Goal: Task Accomplishment & Management: Complete application form

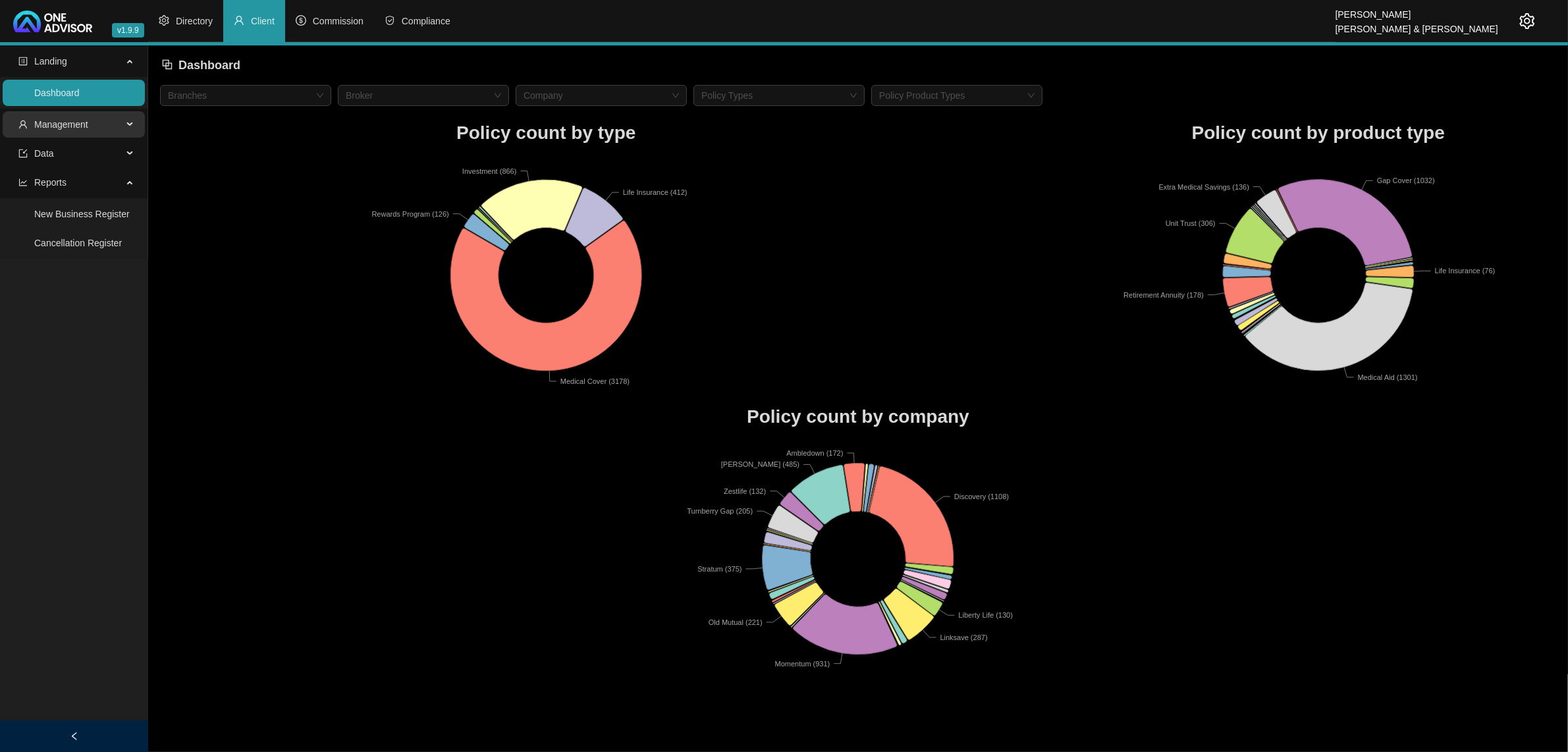
drag, startPoint x: 108, startPoint y: 122, endPoint x: 98, endPoint y: 136, distance: 17.2
click at [106, 123] on span "Management" at bounding box center [69, 125] width 104 height 27
click at [63, 160] on link "Clients" at bounding box center [48, 156] width 29 height 10
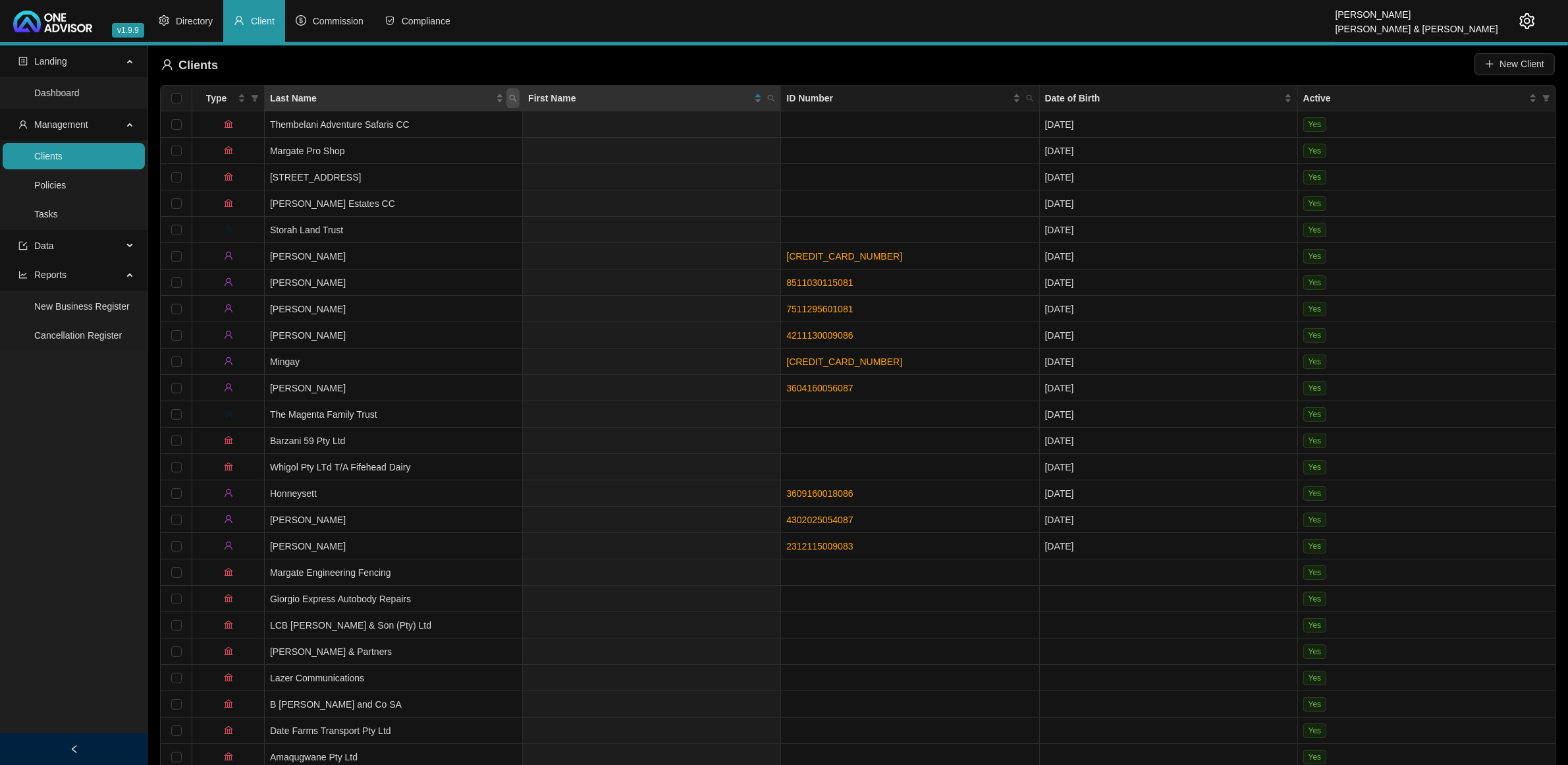
click at [509, 98] on icon "search" at bounding box center [513, 98] width 8 height 8
type input "[PERSON_NAME]"
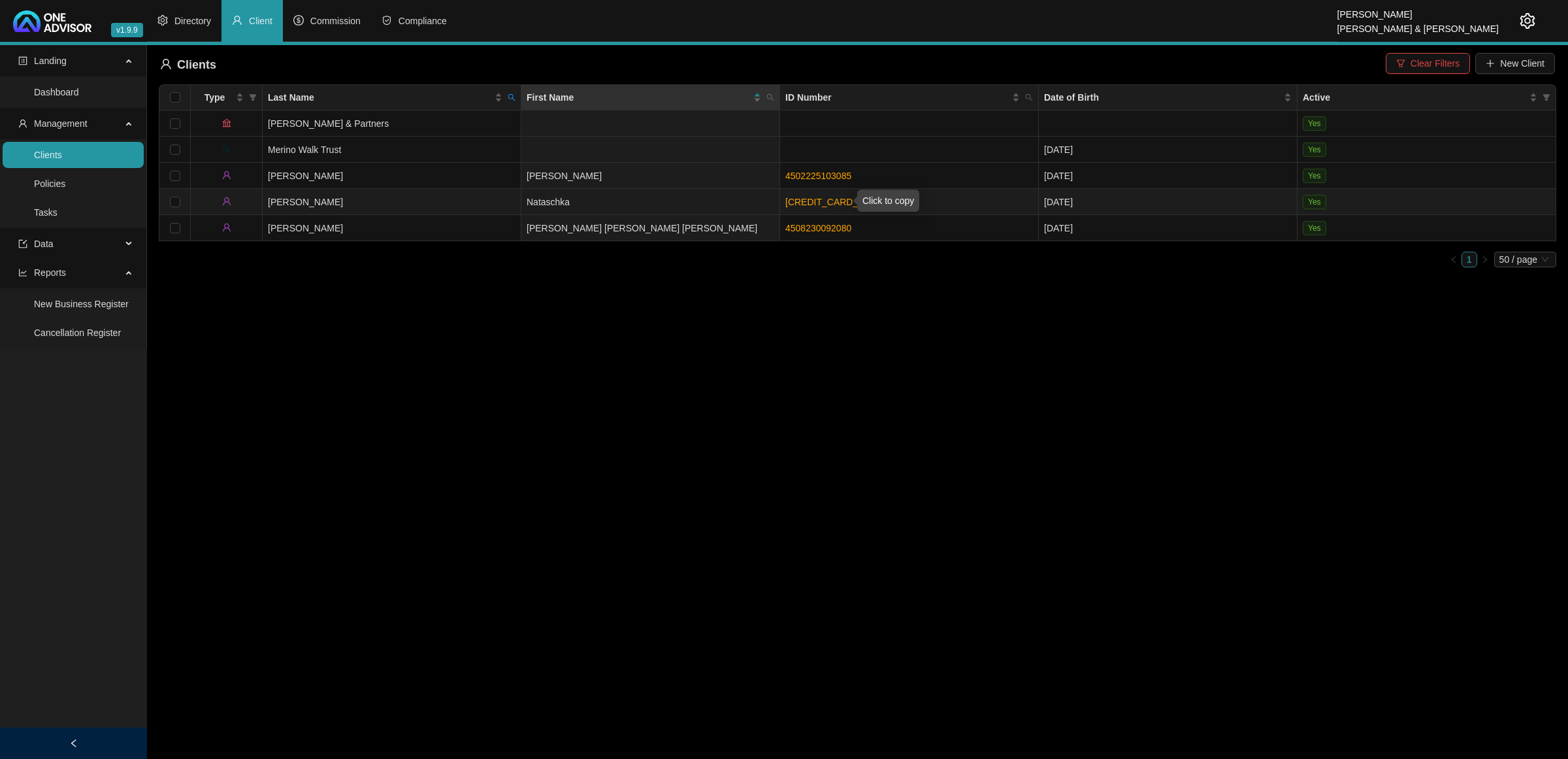
click at [827, 203] on link "[CREDIT_CARD_NUMBER]" at bounding box center [843, 201] width 115 height 10
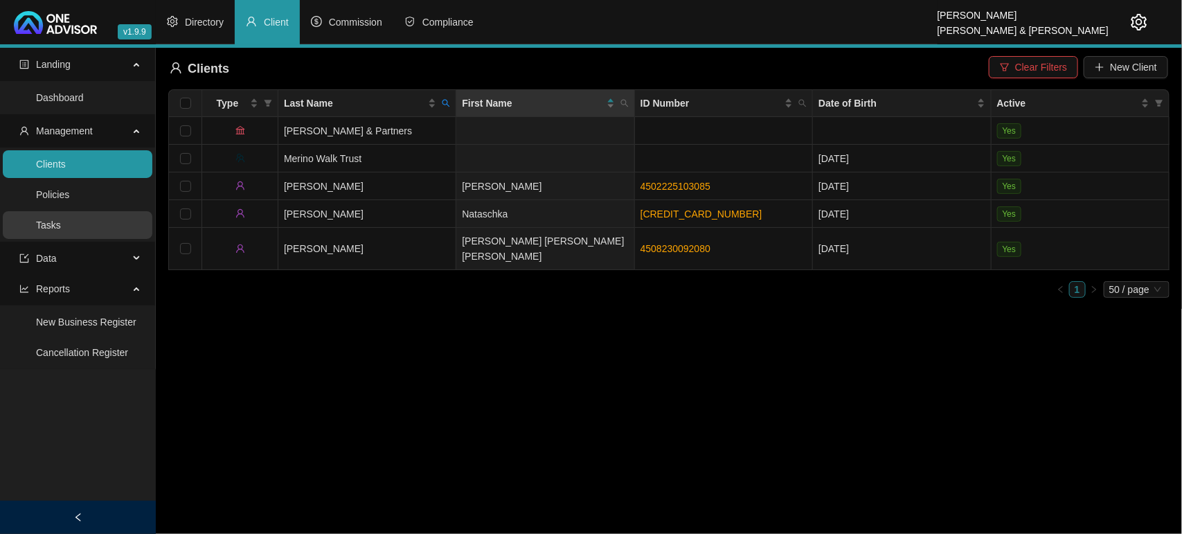
click at [61, 224] on link "Tasks" at bounding box center [48, 225] width 25 height 11
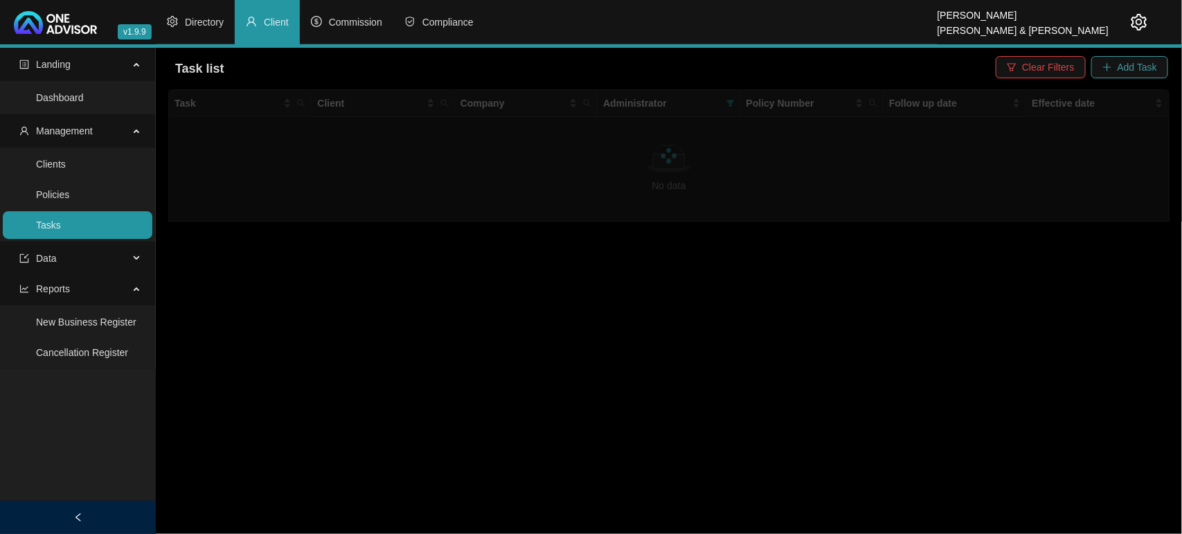
click at [1124, 68] on span "Add Task" at bounding box center [1137, 67] width 39 height 15
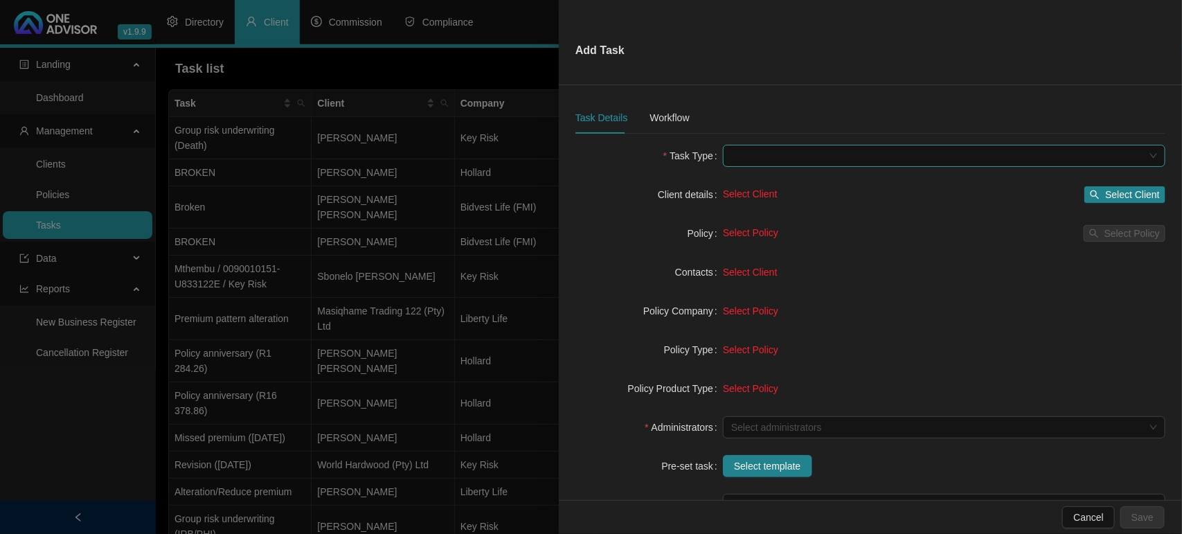
click at [769, 157] on span at bounding box center [944, 155] width 426 height 21
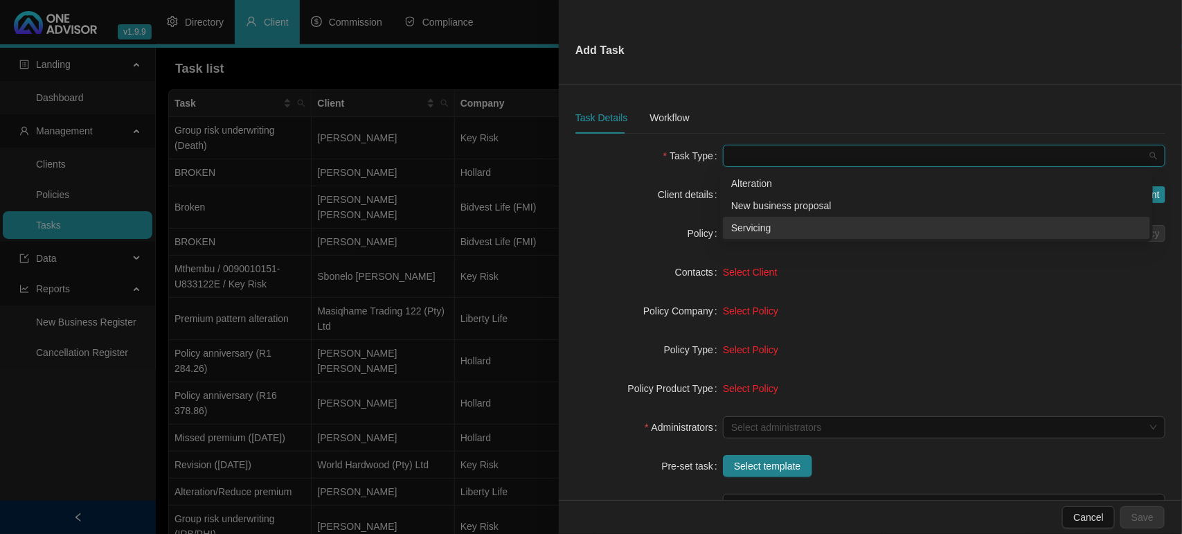
click at [773, 220] on div "Servicing" at bounding box center [936, 227] width 411 height 15
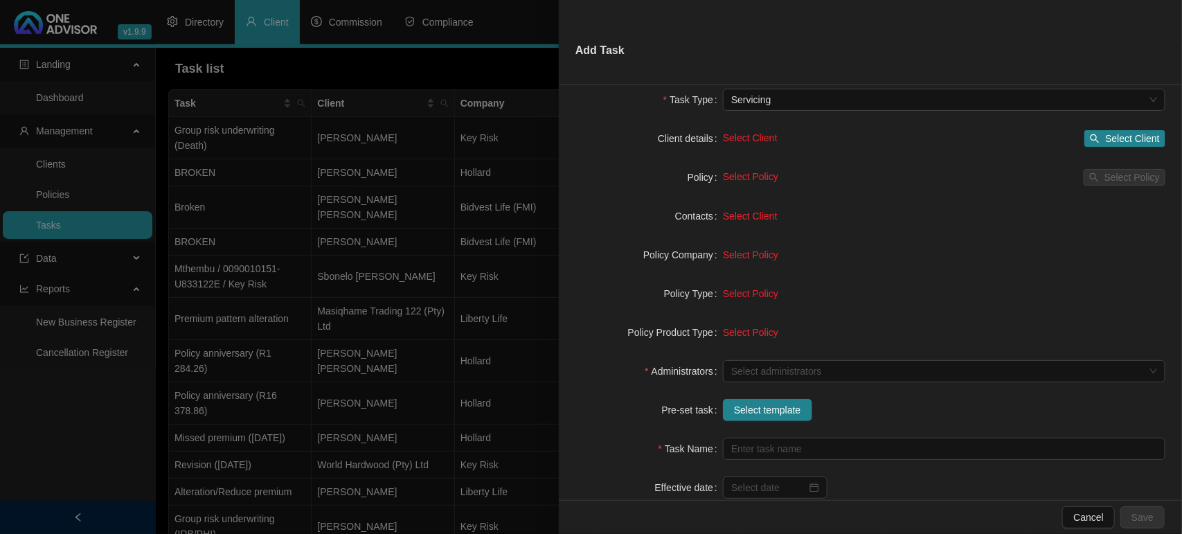
scroll to position [87, 0]
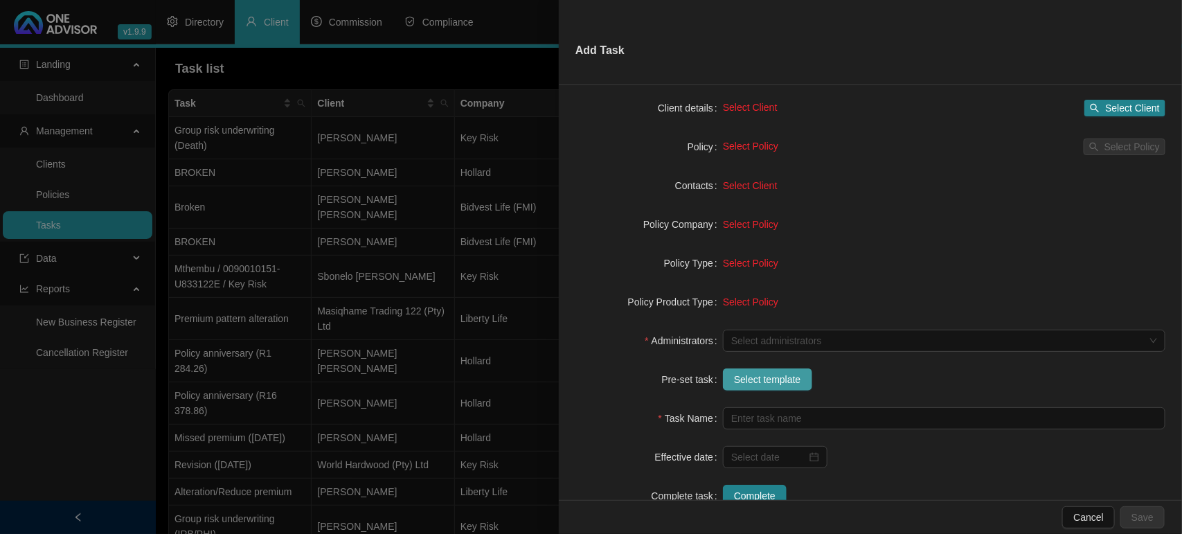
click at [736, 378] on span "Select template" at bounding box center [767, 379] width 67 height 15
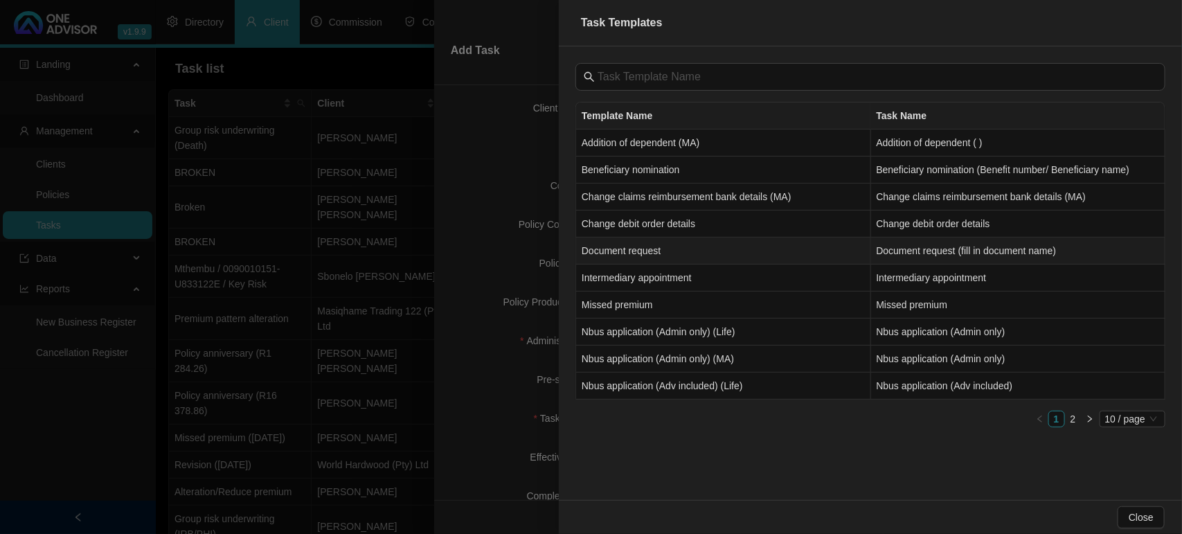
click at [783, 256] on td "Document request" at bounding box center [723, 251] width 295 height 27
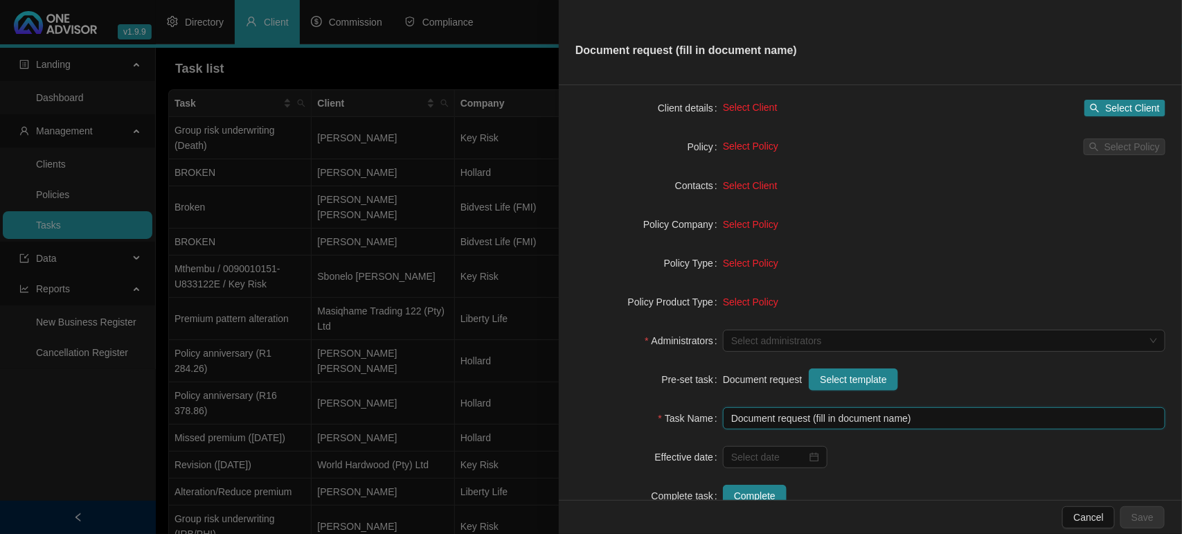
click at [871, 420] on input "Document request (fill in document name)" at bounding box center [944, 418] width 443 height 22
click at [907, 426] on input "Document request (fill in document name)" at bounding box center [944, 418] width 443 height 22
type input "Document request (Policy Print)"
click at [887, 244] on form "Task Type Servicing Client details Select Client Select Client Policy Select Po…" at bounding box center [871, 282] width 590 height 449
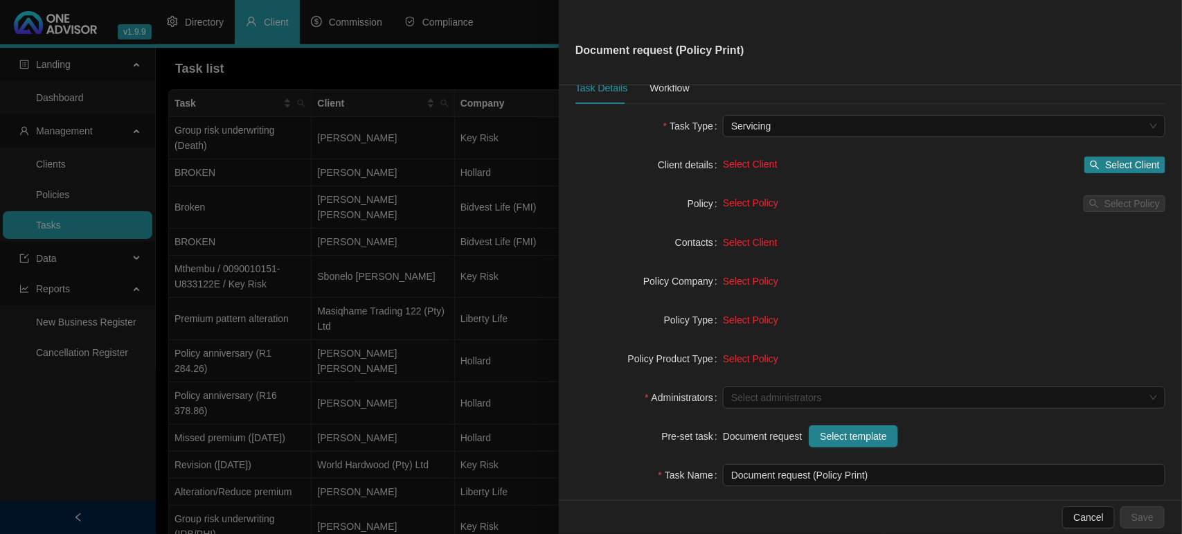
scroll to position [0, 0]
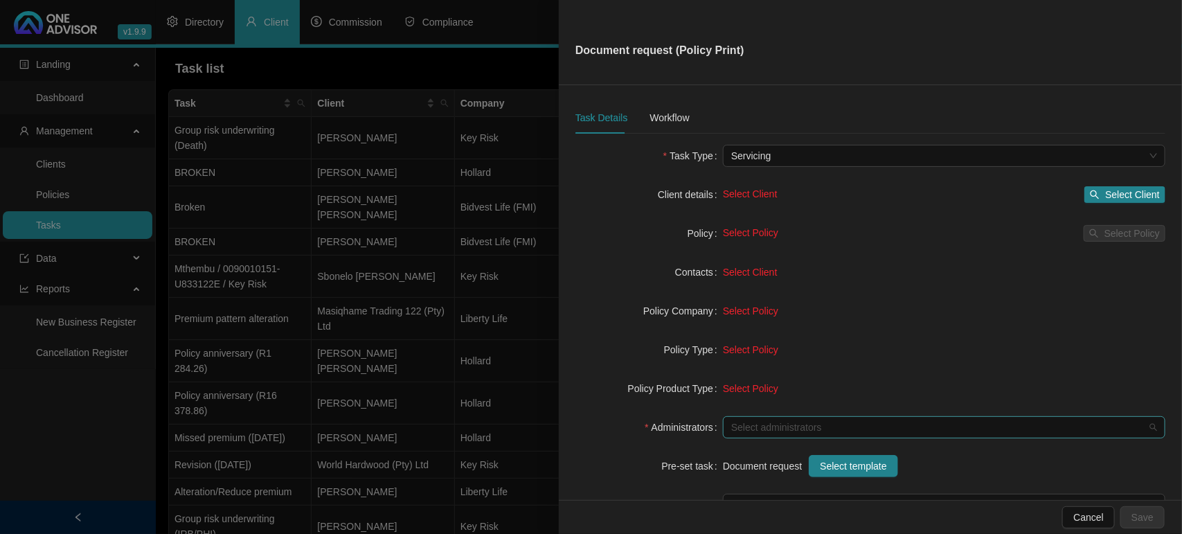
click at [757, 427] on div at bounding box center [937, 428] width 423 height 10
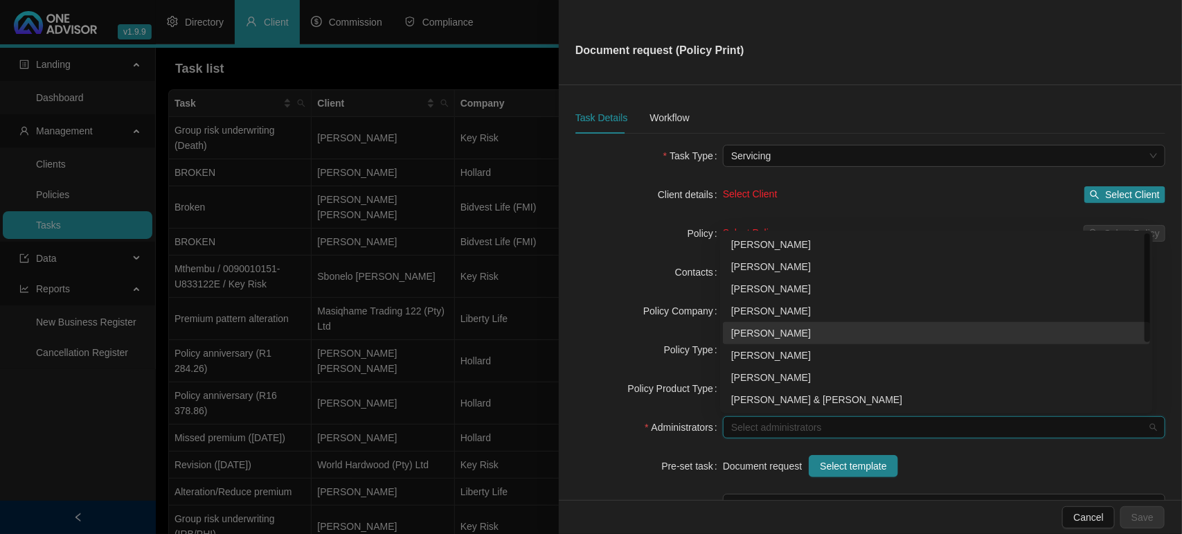
click at [736, 339] on div "[PERSON_NAME]" at bounding box center [936, 333] width 411 height 15
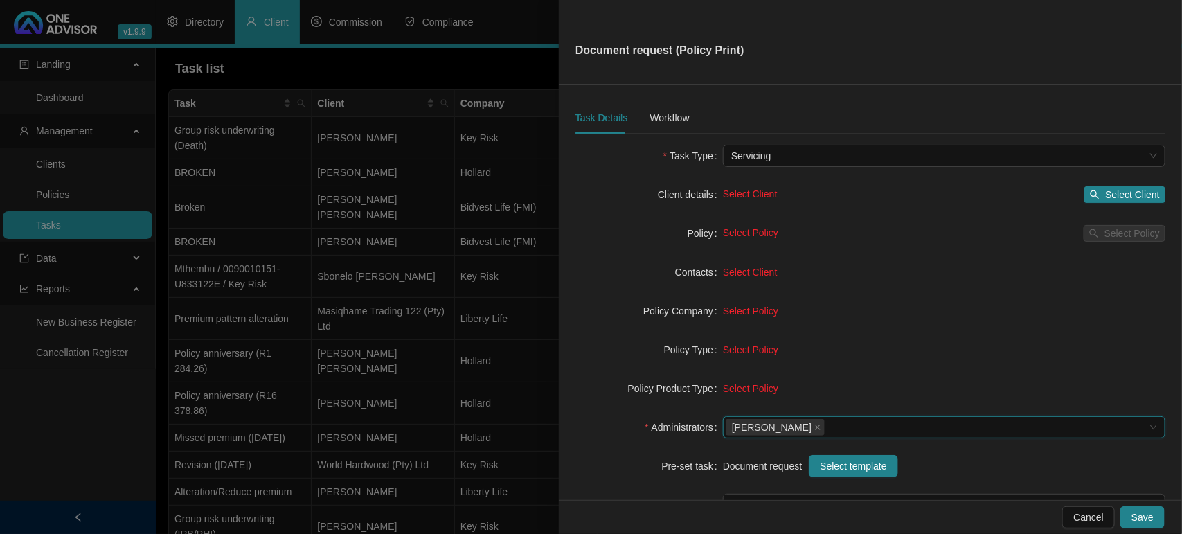
drag, startPoint x: 876, startPoint y: 206, endPoint x: 823, endPoint y: 222, distance: 55.7
click at [867, 212] on form "Task Type Servicing Client details Select Client Select Client Policy Select Po…" at bounding box center [871, 369] width 590 height 449
click at [1090, 194] on button "Select Client" at bounding box center [1125, 194] width 81 height 17
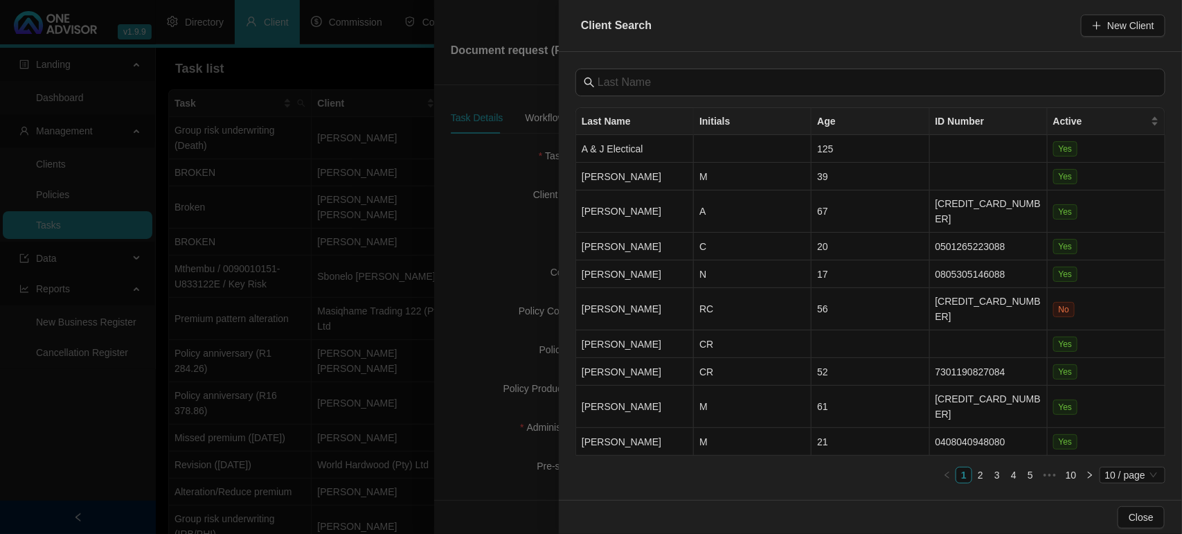
click at [497, 310] on div at bounding box center [591, 267] width 1182 height 534
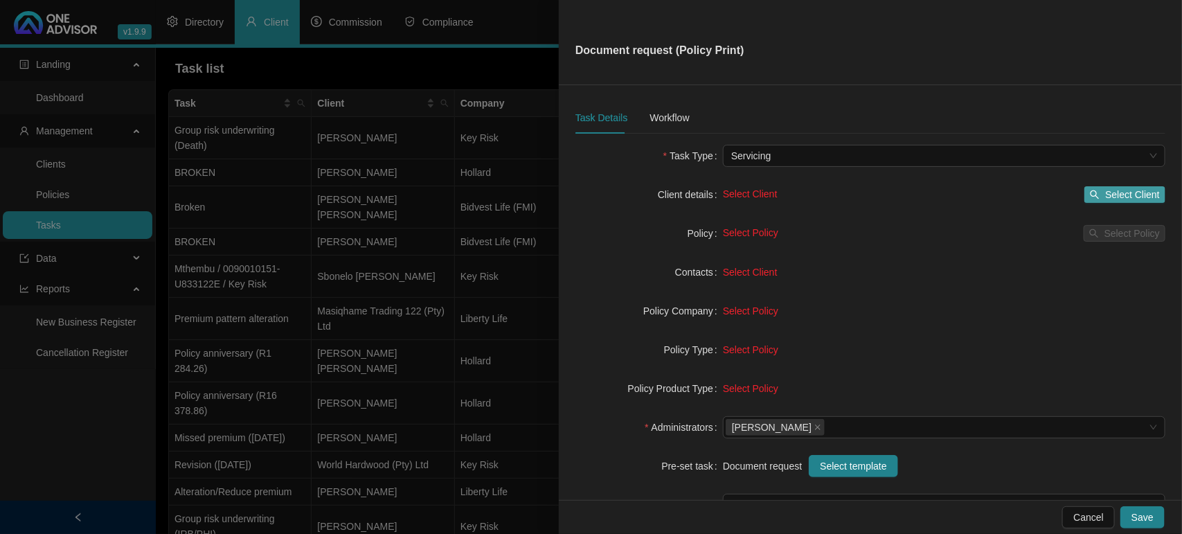
click at [1112, 187] on span "Select Client" at bounding box center [1133, 194] width 55 height 15
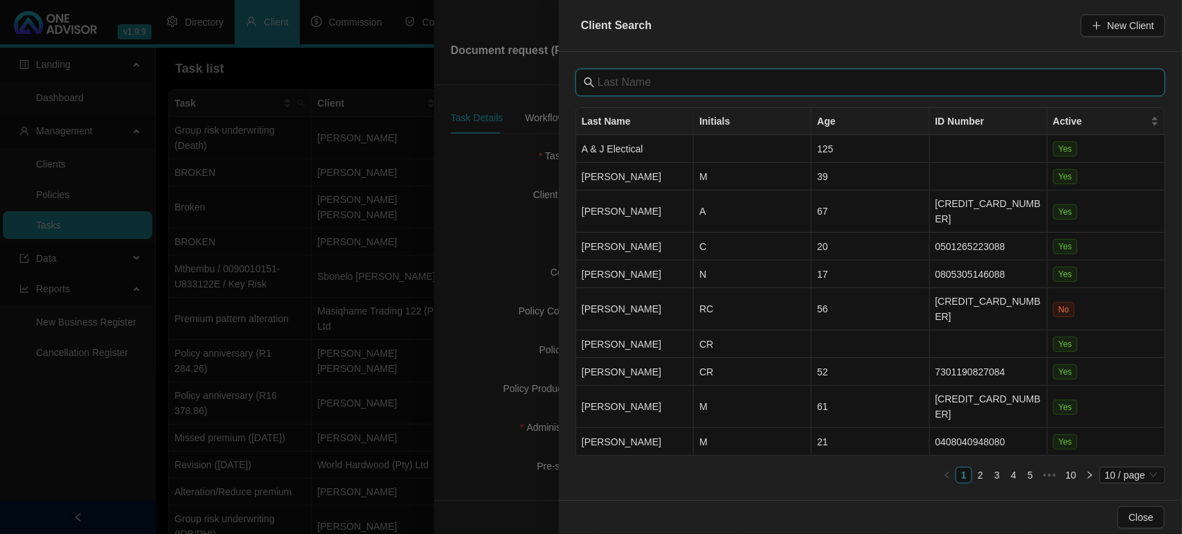
click at [797, 82] on input "text" at bounding box center [872, 82] width 549 height 17
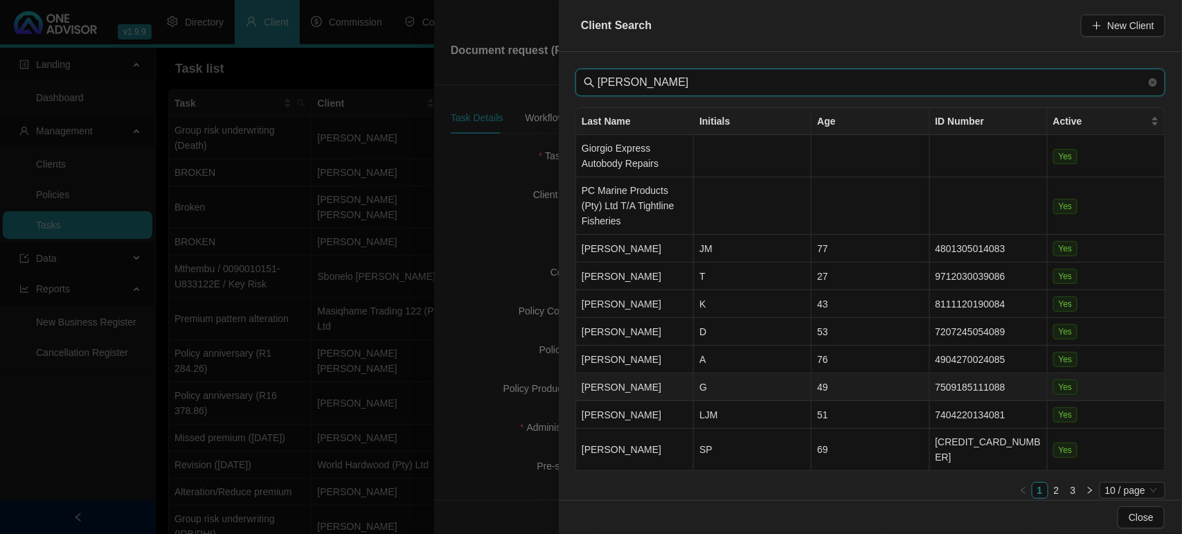
type input "[PERSON_NAME]"
click at [802, 390] on td "G" at bounding box center [753, 387] width 118 height 28
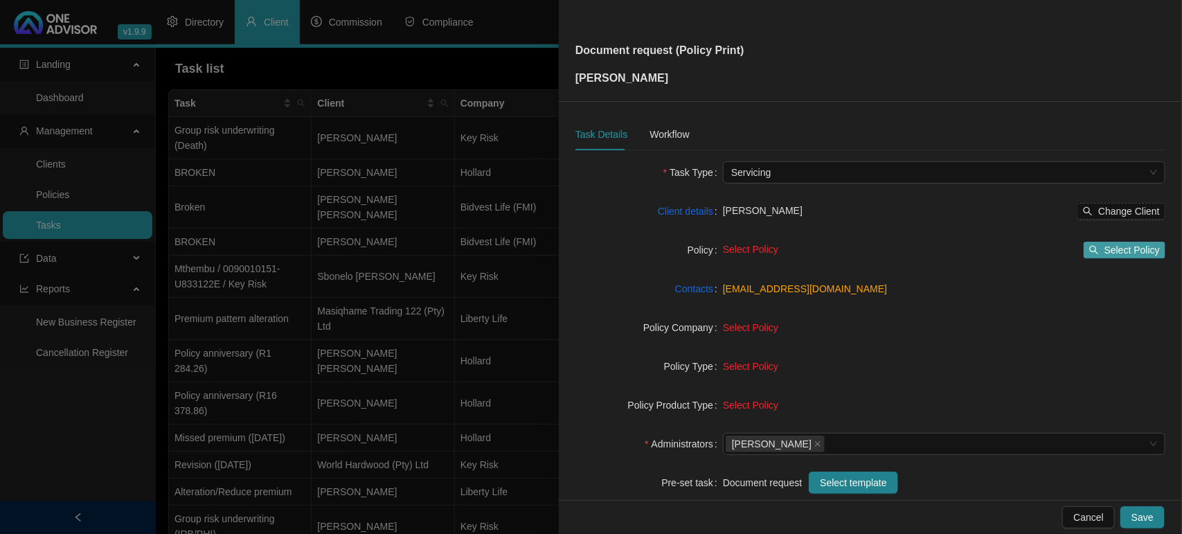
click at [1115, 251] on span "Select Policy" at bounding box center [1132, 249] width 55 height 15
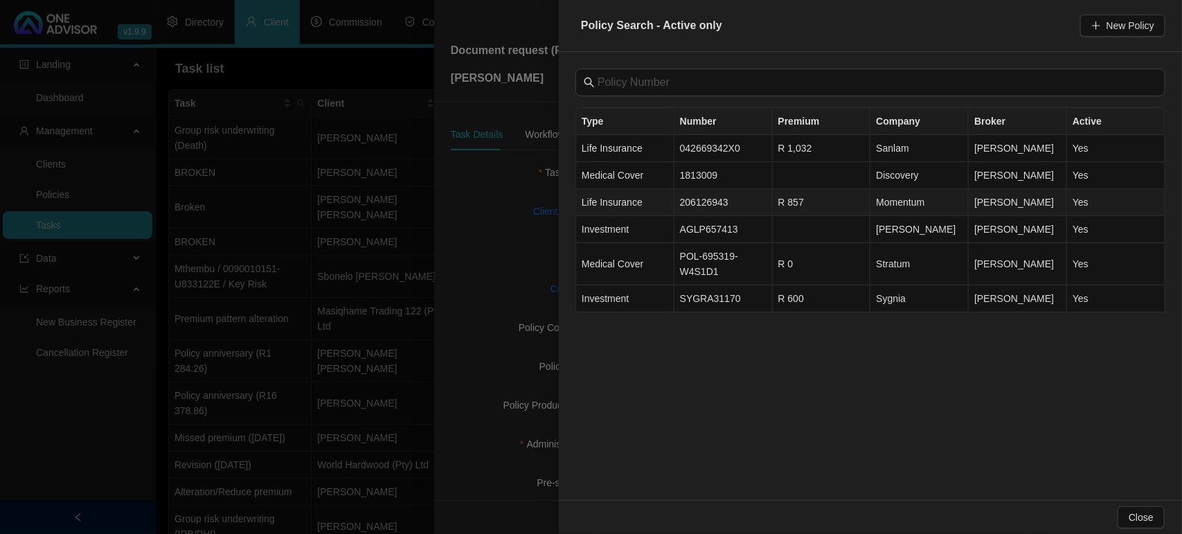
click at [694, 203] on td "206126943" at bounding box center [724, 202] width 98 height 27
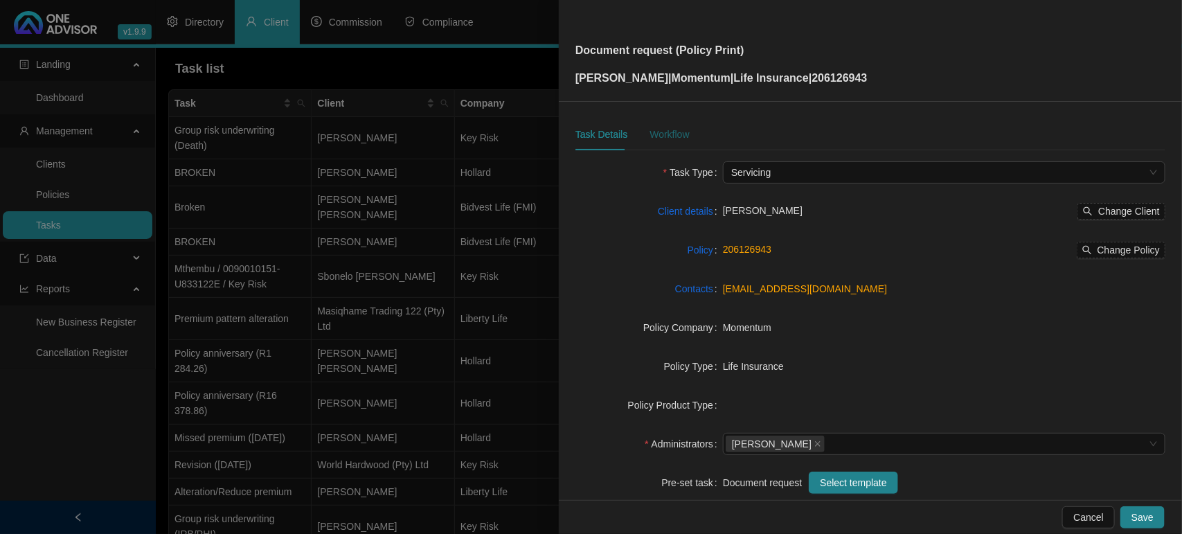
click at [676, 137] on div "Workflow" at bounding box center [669, 134] width 39 height 15
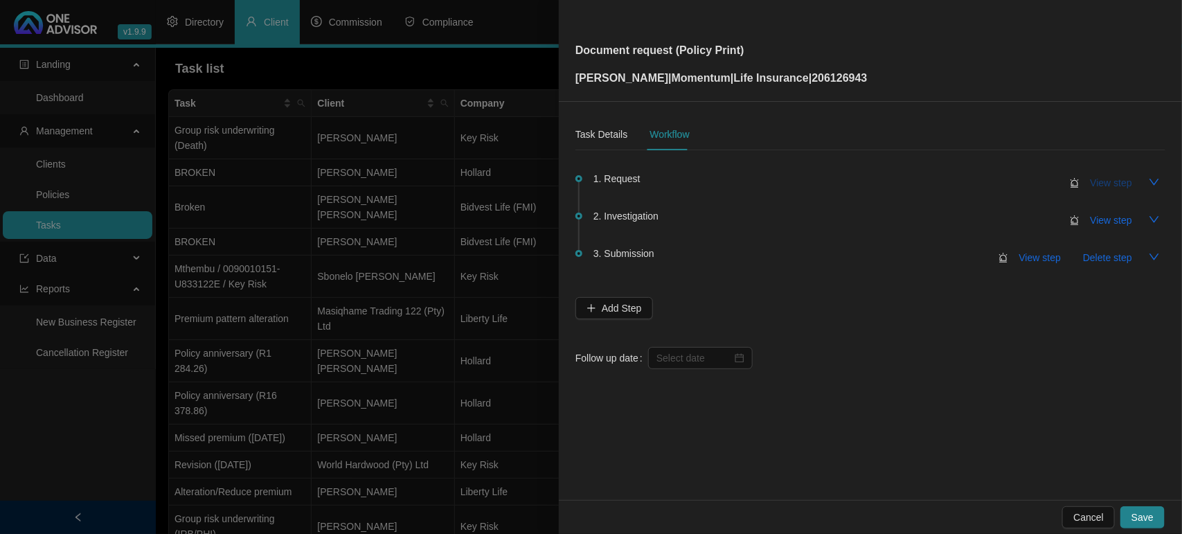
click at [1116, 190] on button "View step" at bounding box center [1112, 183] width 64 height 22
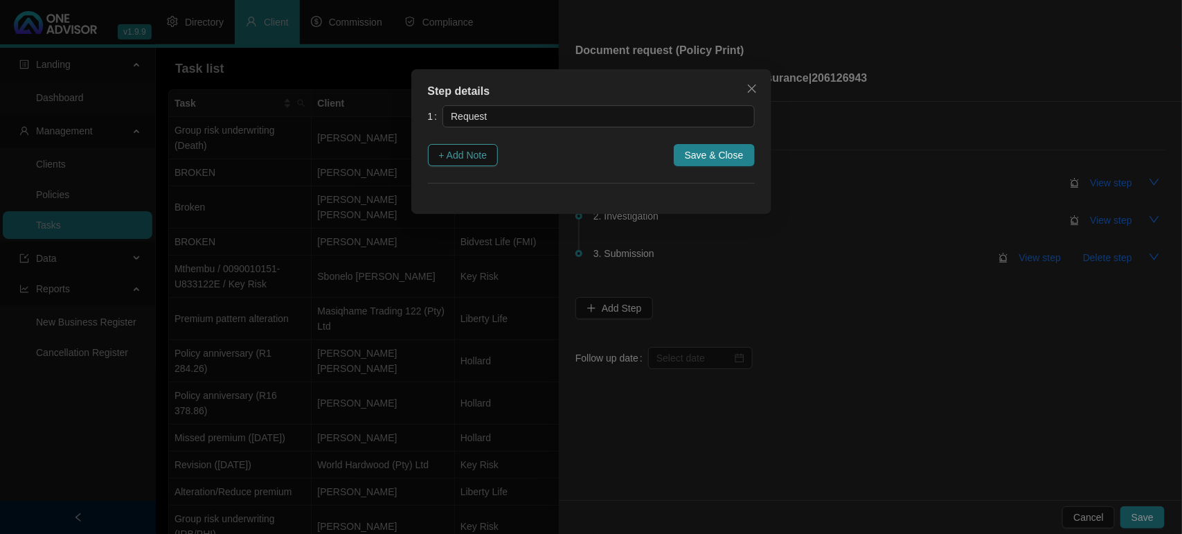
click at [478, 144] on button "+ Add Note" at bounding box center [463, 155] width 71 height 22
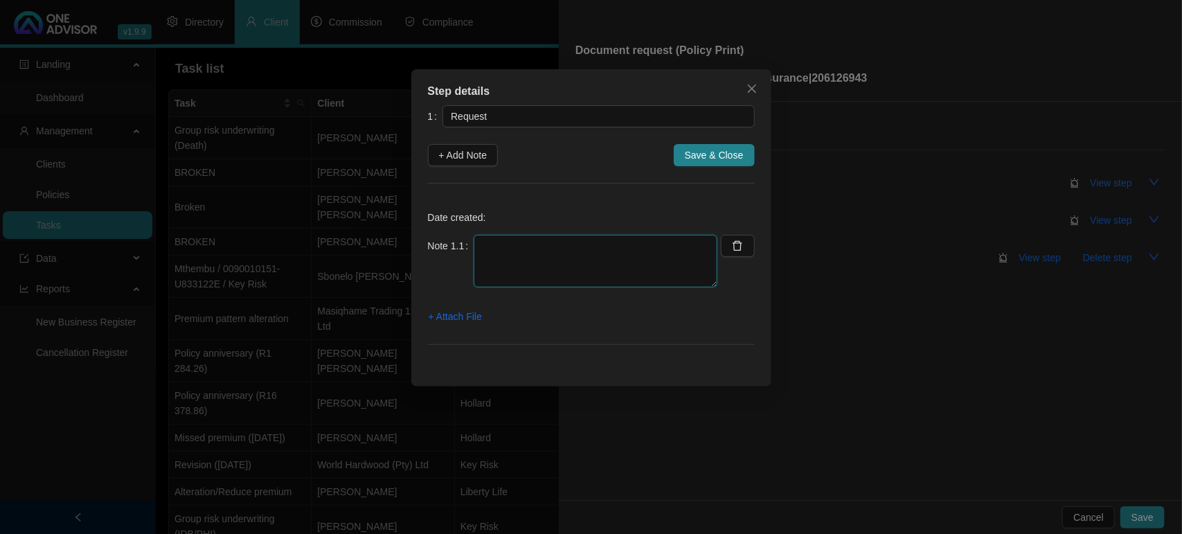
click at [511, 255] on textarea at bounding box center [596, 261] width 244 height 53
type textarea "[DATE] EMAIL REQUEST FROM ATTORNEYS TO PLEASE SEND POLICY INFO ON [PERSON_NAME]…"
click at [452, 310] on span "+ Attach File" at bounding box center [455, 316] width 53 height 15
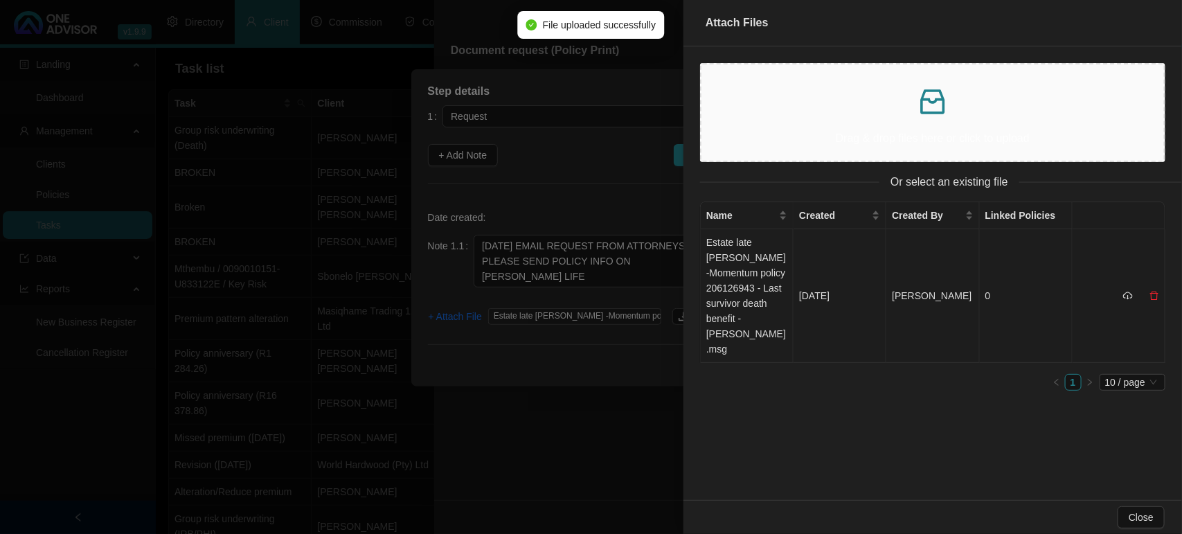
click at [773, 276] on td "Estate late [PERSON_NAME] -Momentum policy 206126943 - Last survivor death bene…" at bounding box center [747, 296] width 93 height 134
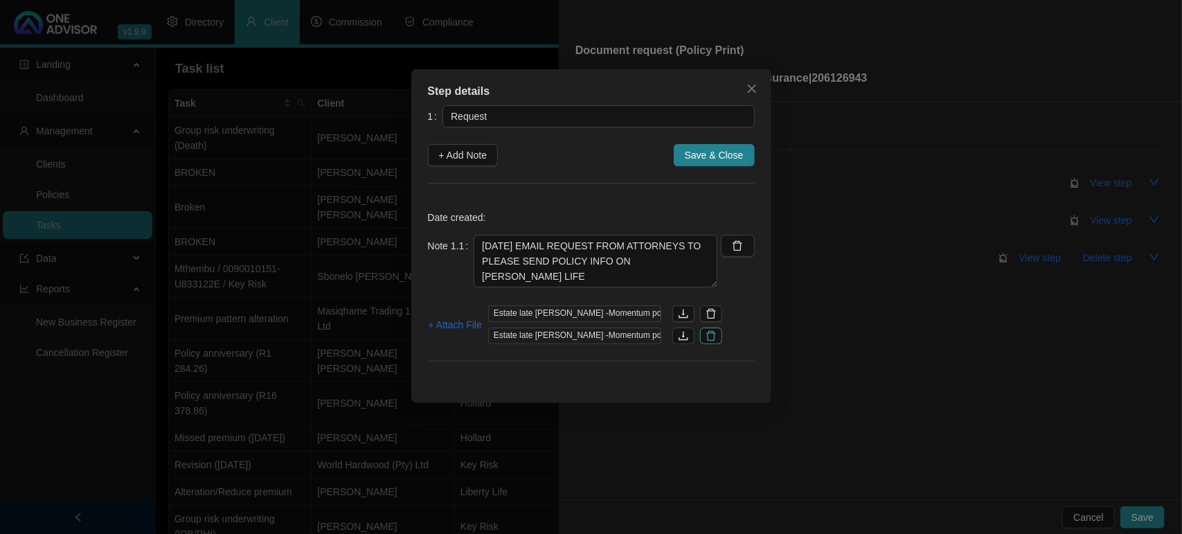
click at [713, 339] on icon "delete" at bounding box center [711, 335] width 11 height 11
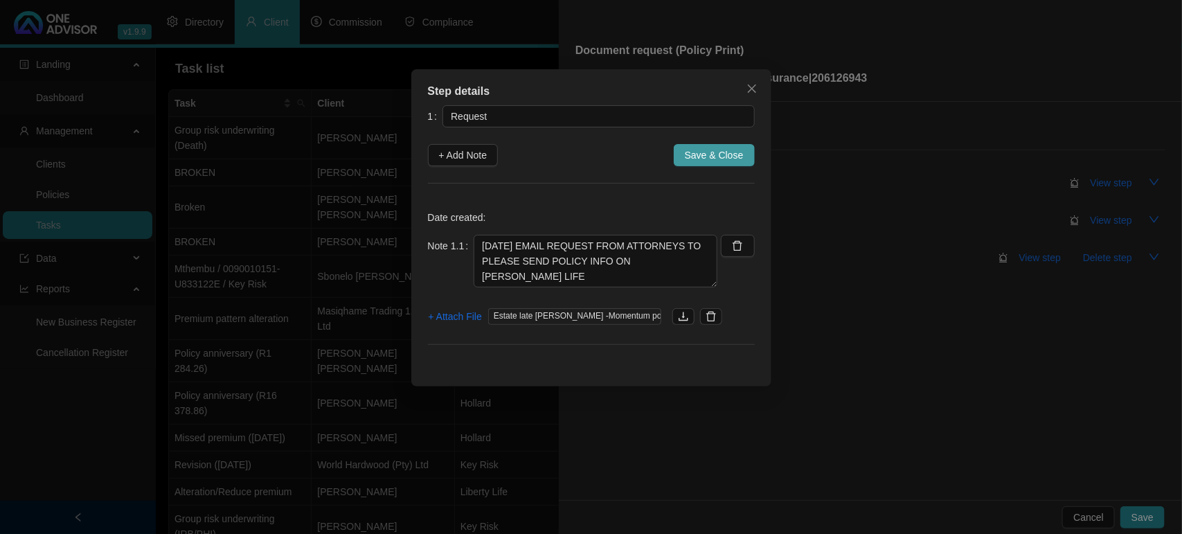
click at [749, 150] on button "Save & Close" at bounding box center [714, 155] width 81 height 22
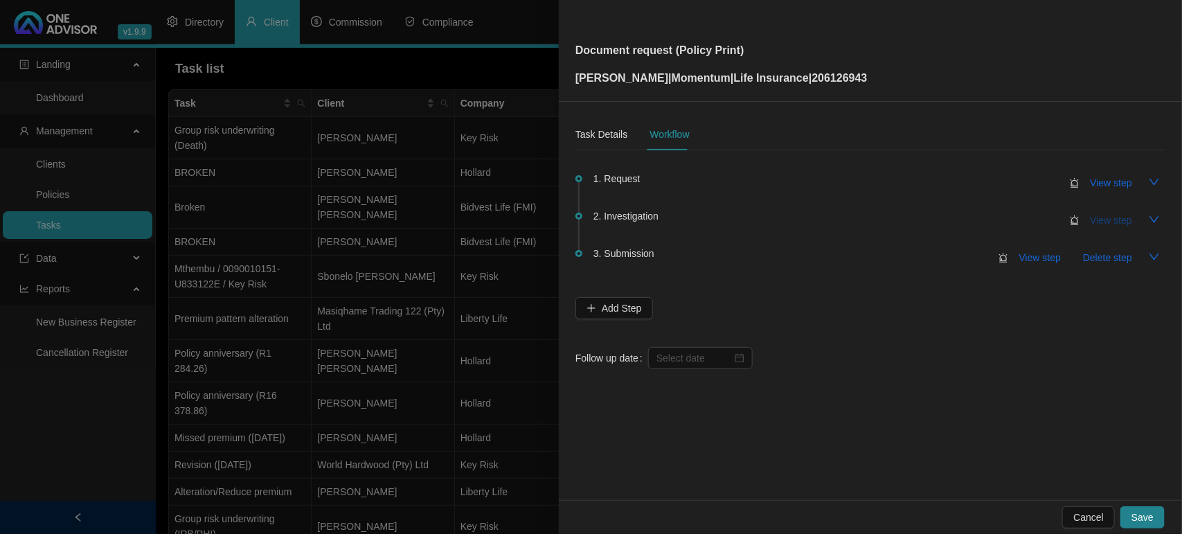
click at [1097, 217] on span "View step" at bounding box center [1112, 220] width 42 height 15
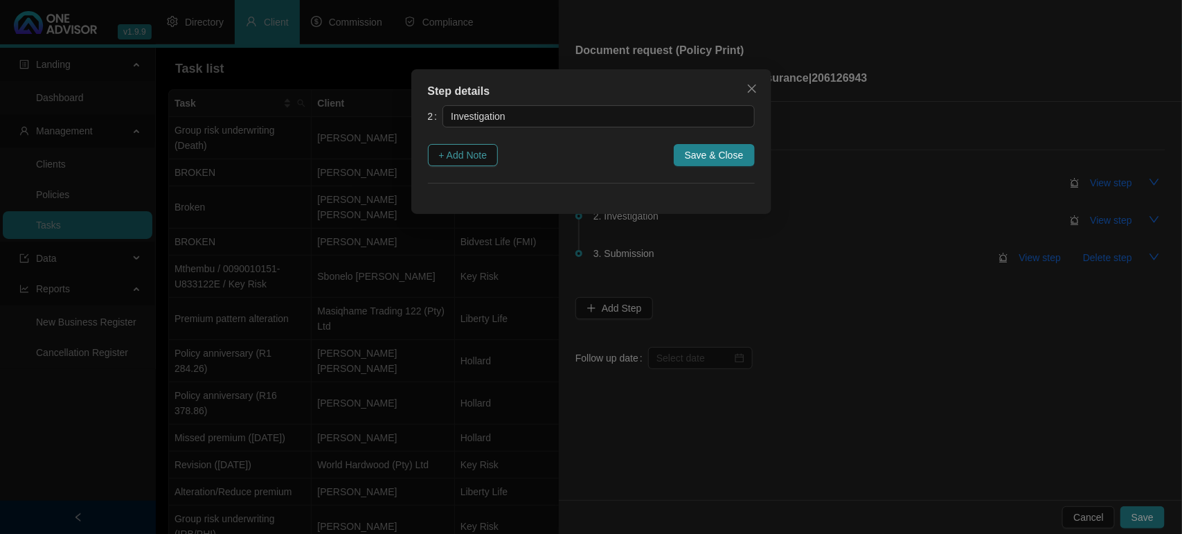
click at [481, 160] on span "+ Add Note" at bounding box center [463, 155] width 48 height 15
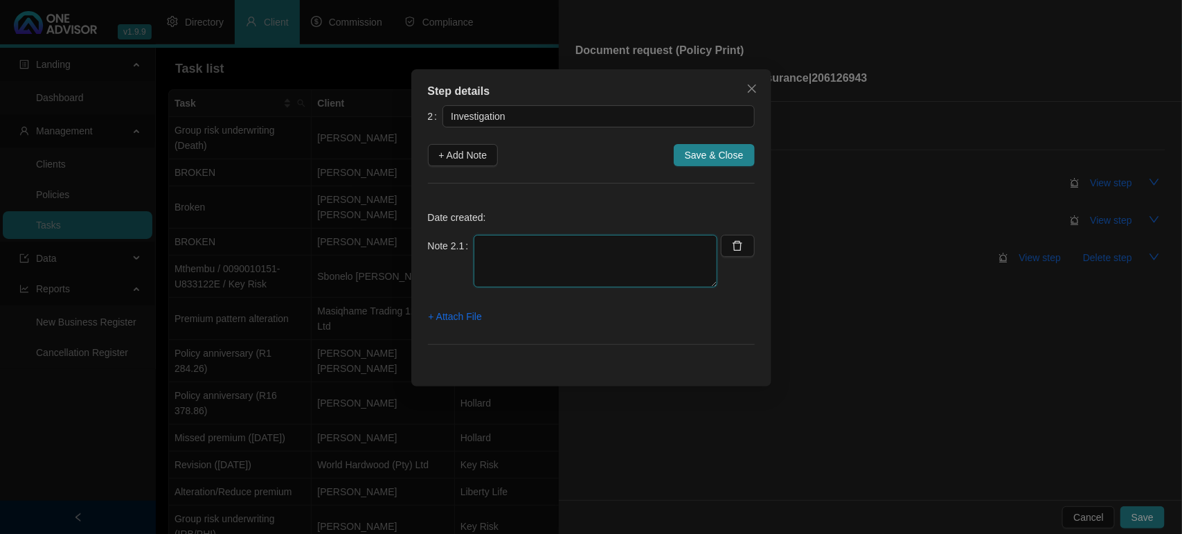
click at [576, 247] on textarea at bounding box center [596, 261] width 244 height 53
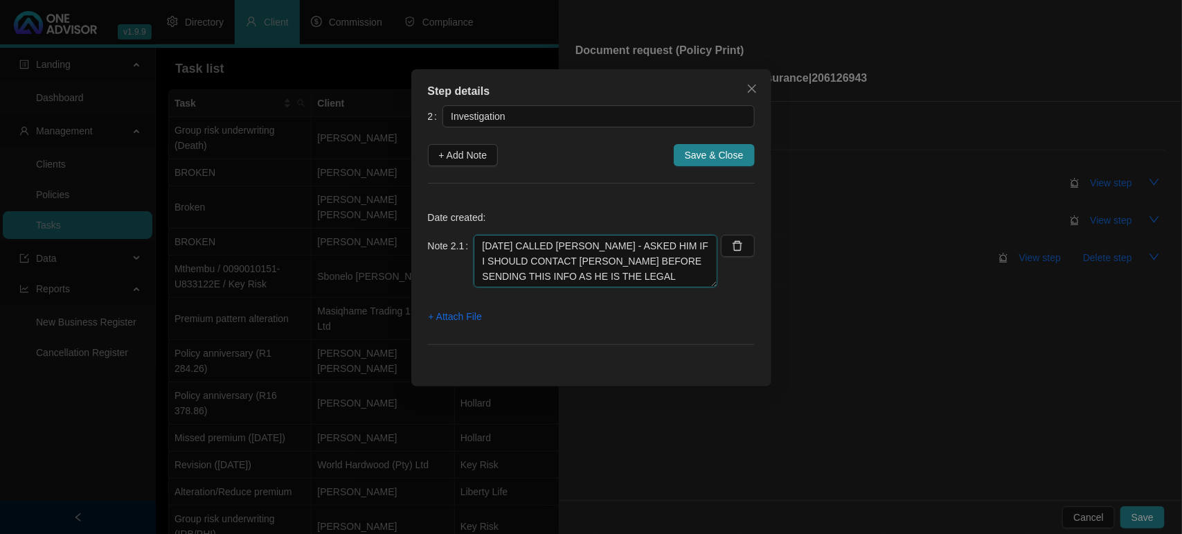
scroll to position [11, 0]
type textarea "[DATE] CALLED [PERSON_NAME] - ASKED HIM IF I SHOULD CONTACT [PERSON_NAME] BEFOR…"
drag, startPoint x: 455, startPoint y: 151, endPoint x: 468, endPoint y: 175, distance: 27.6
click at [454, 151] on span "+ Add Note" at bounding box center [463, 155] width 48 height 15
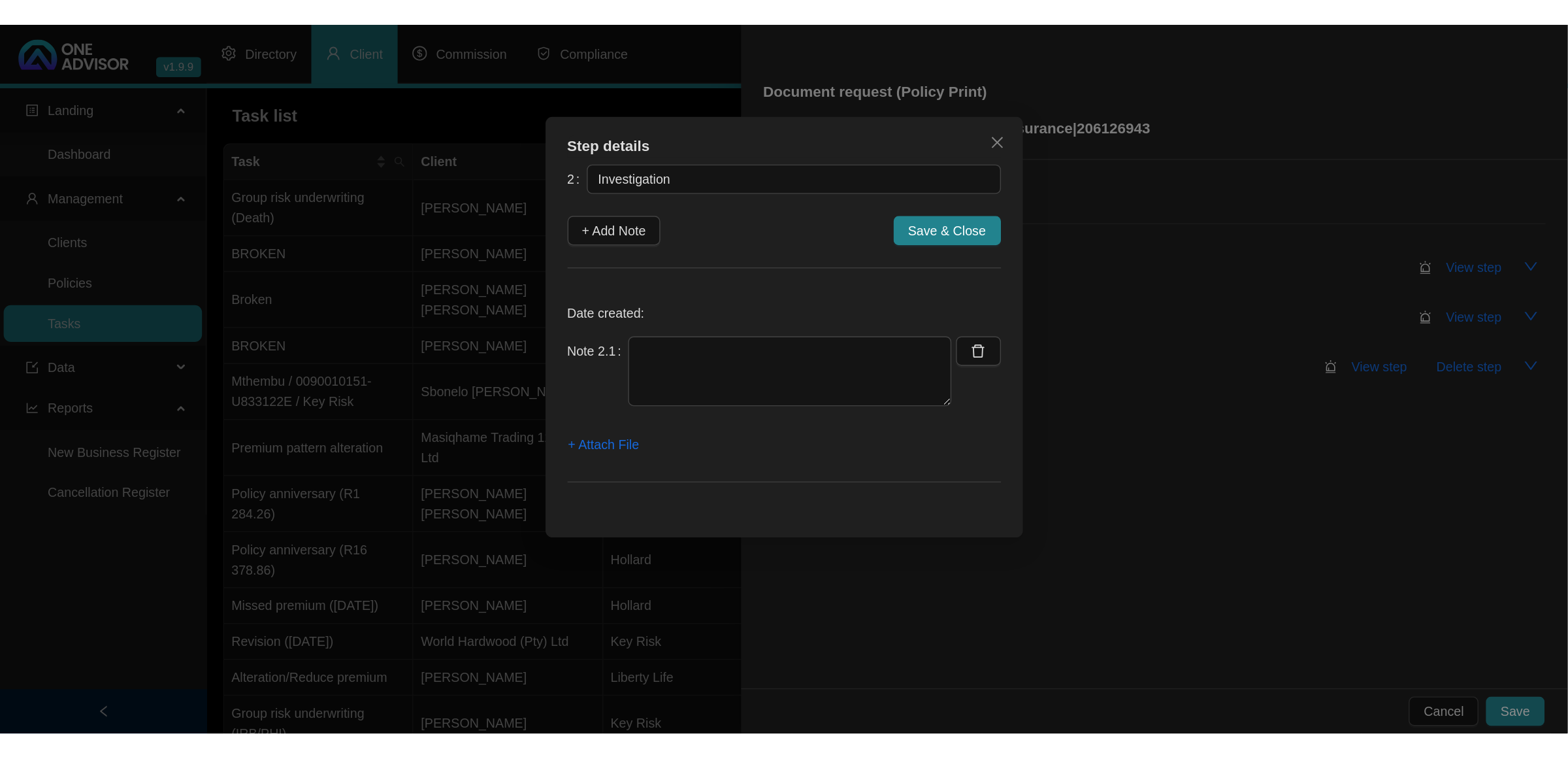
scroll to position [0, 0]
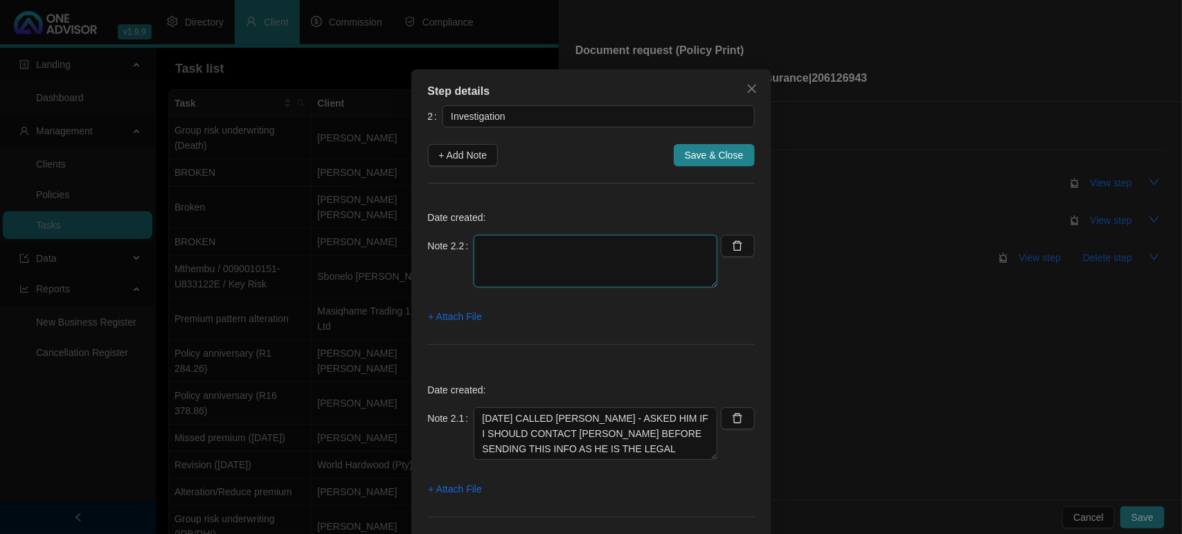
click at [511, 244] on textarea at bounding box center [596, 261] width 244 height 53
type textarea "[DATE] - 14.29 CALLED [PERSON_NAME] - IT RANG TO VOICEMAIL - SENT HIM A WHATSAPP"
click at [458, 321] on span "+ Attach File" at bounding box center [455, 316] width 53 height 15
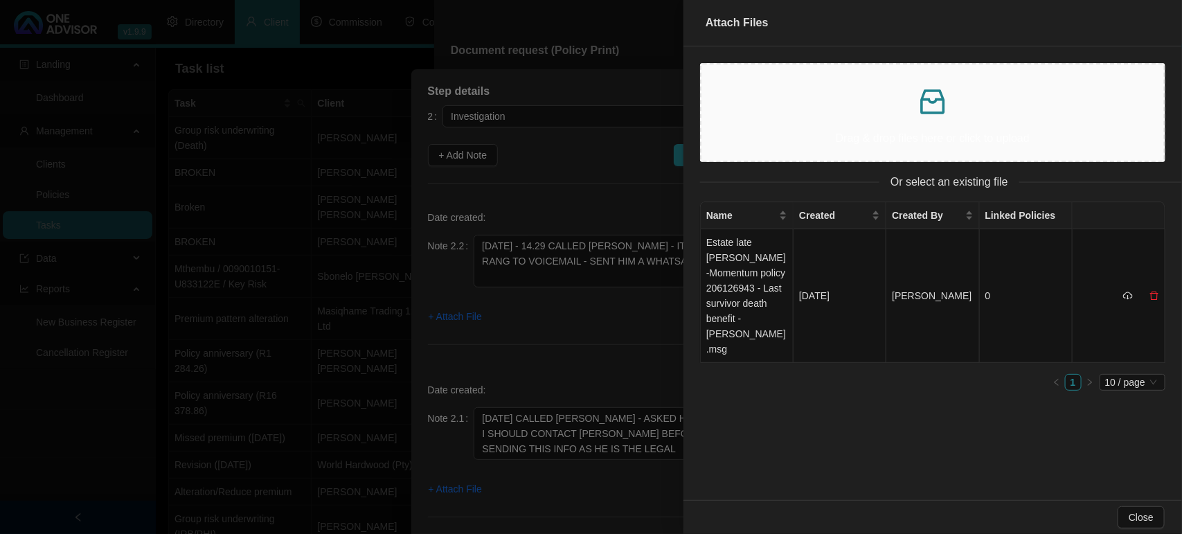
click at [770, 166] on div "Drag & drop files here or click to upload" at bounding box center [933, 109] width 499 height 127
click at [764, 133] on p "Drag & drop files here or click to upload" at bounding box center [933, 138] width 441 height 17
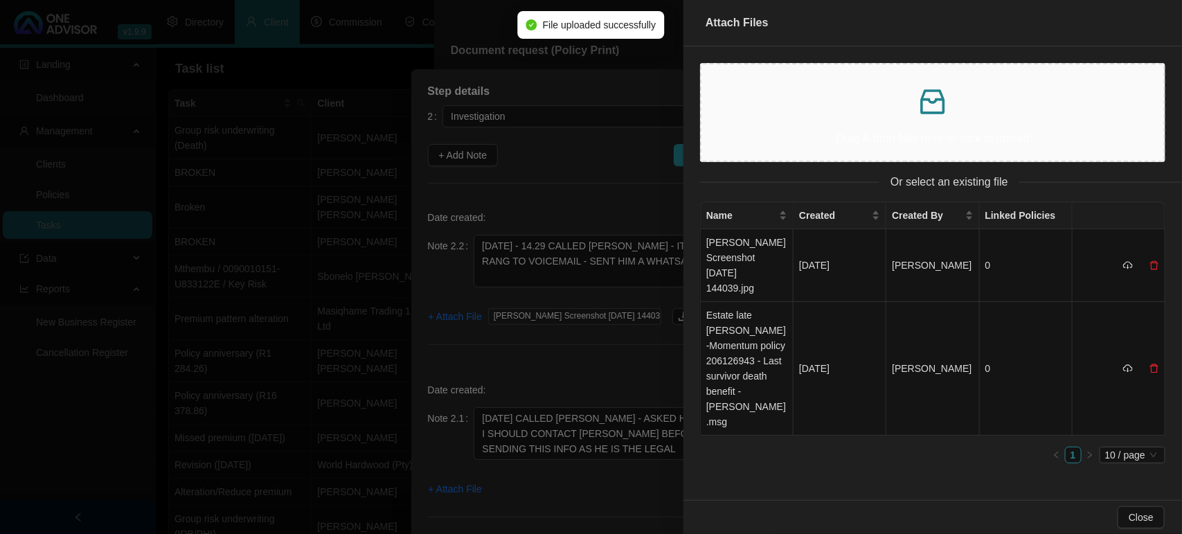
click at [570, 378] on div at bounding box center [591, 267] width 1182 height 534
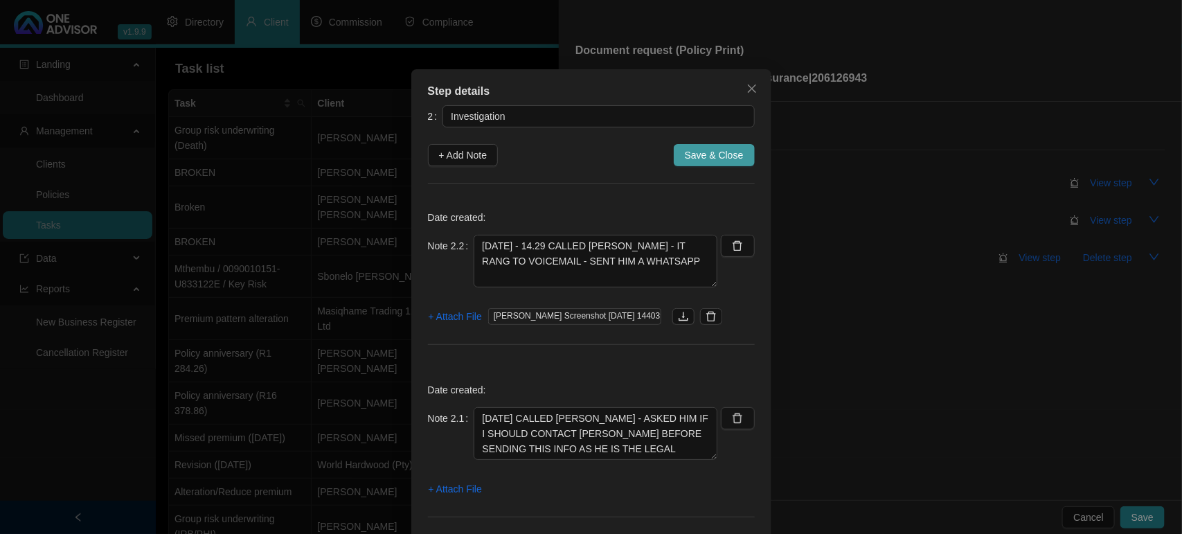
click at [720, 161] on span "Save & Close" at bounding box center [714, 155] width 59 height 15
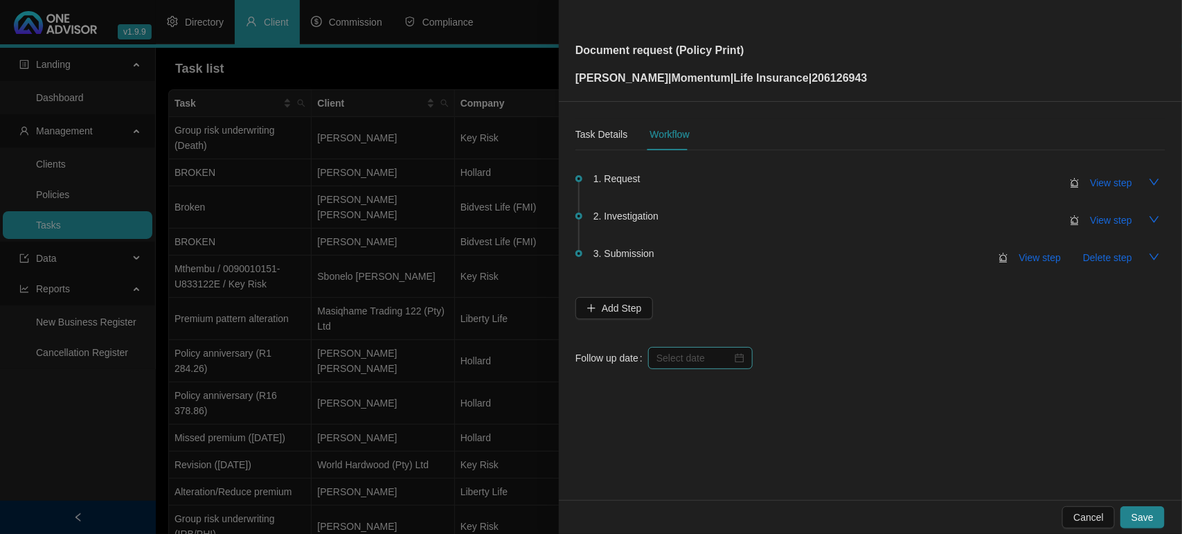
click at [740, 362] on div at bounding box center [701, 357] width 88 height 15
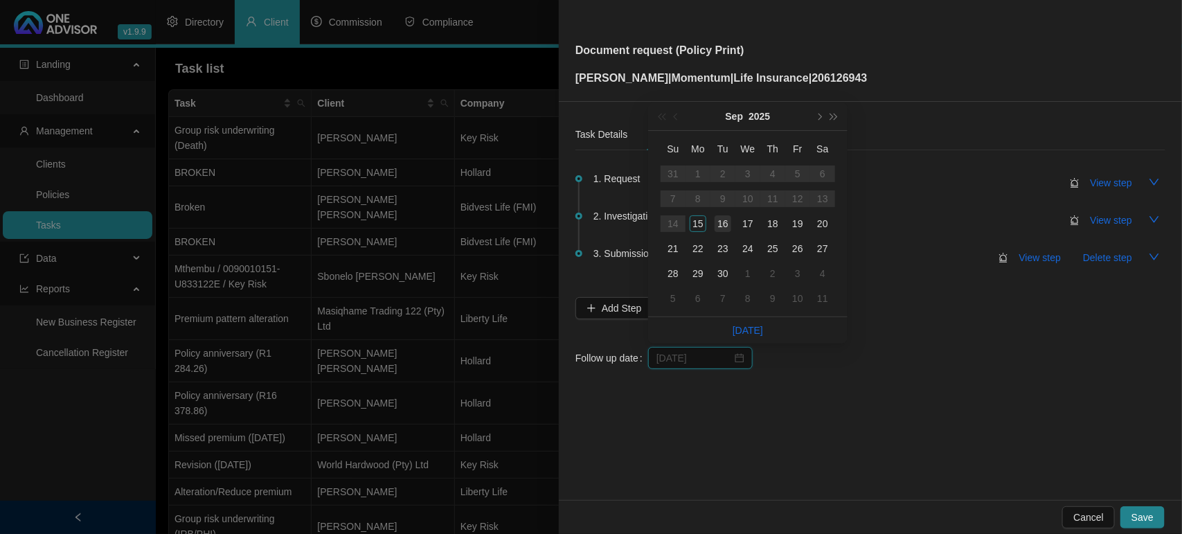
type input "[DATE]"
click at [718, 229] on div "16" at bounding box center [723, 223] width 17 height 17
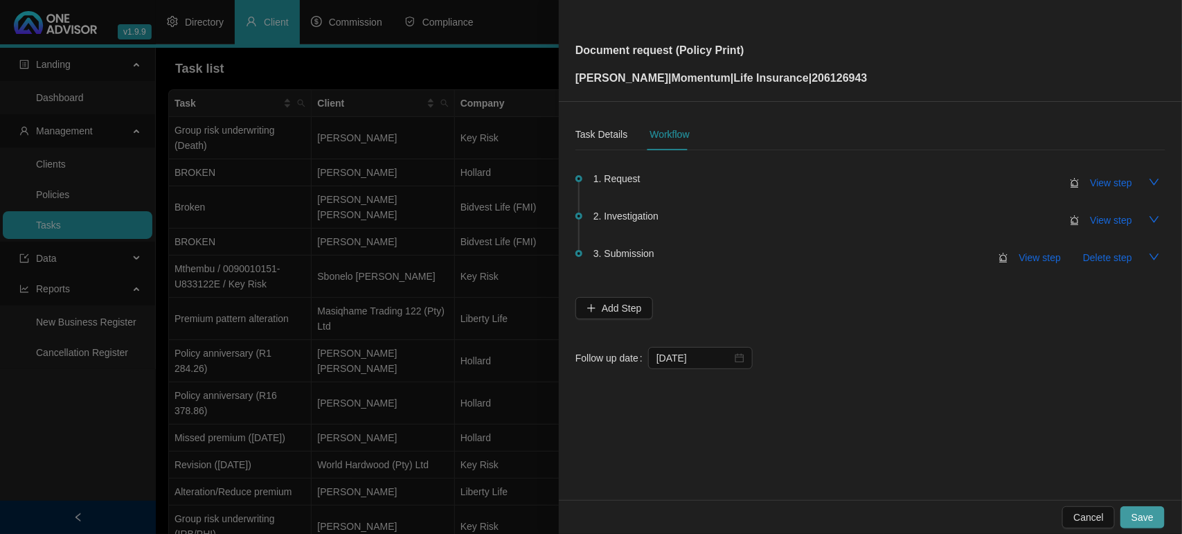
click at [1128, 510] on button "Save" at bounding box center [1143, 517] width 44 height 22
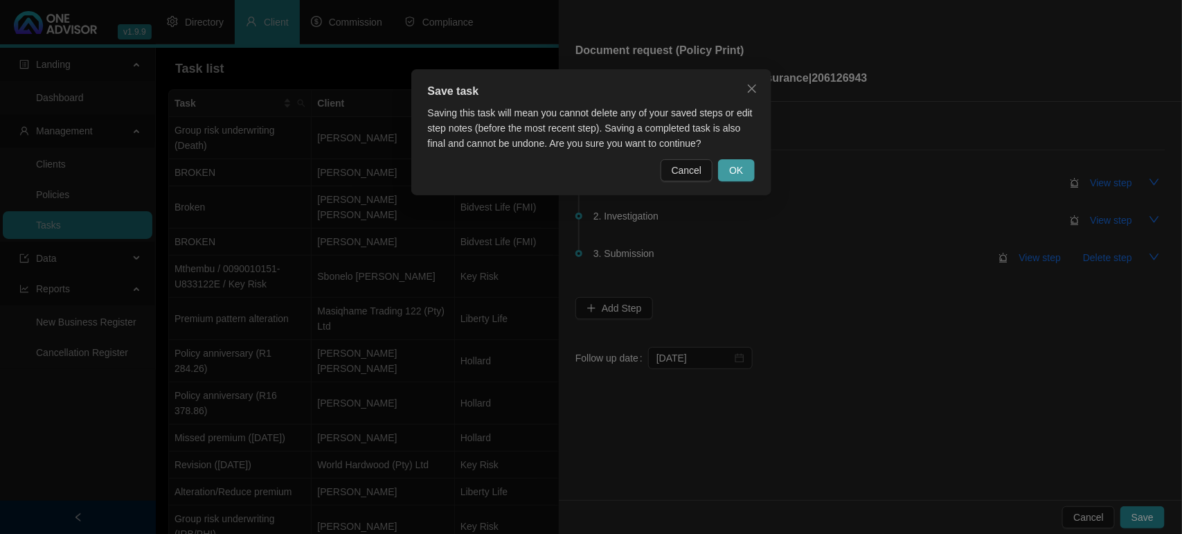
click at [749, 175] on button "OK" at bounding box center [736, 170] width 36 height 22
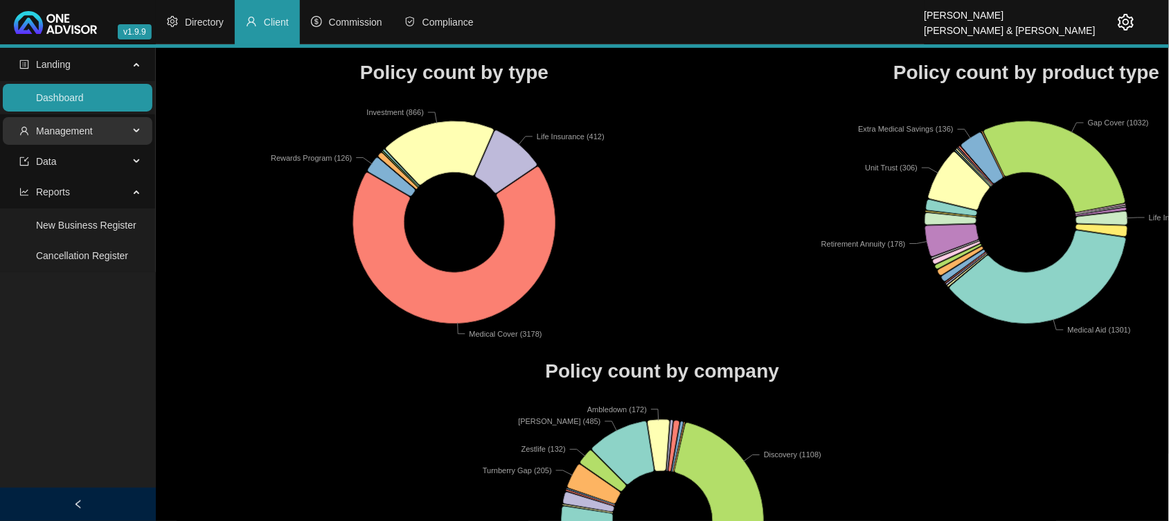
scroll to position [87, 0]
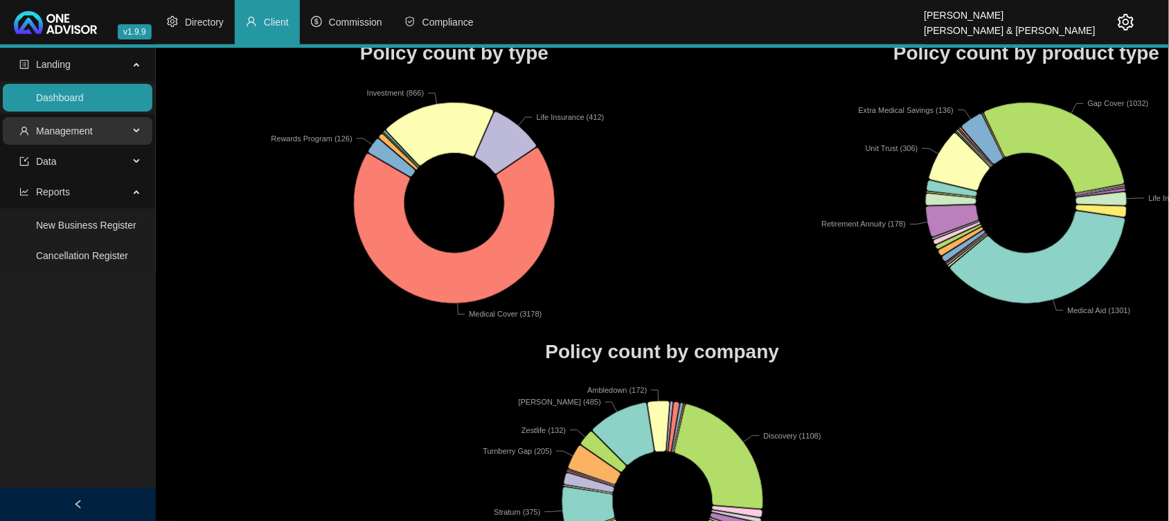
click at [61, 118] on span "Management" at bounding box center [73, 131] width 109 height 28
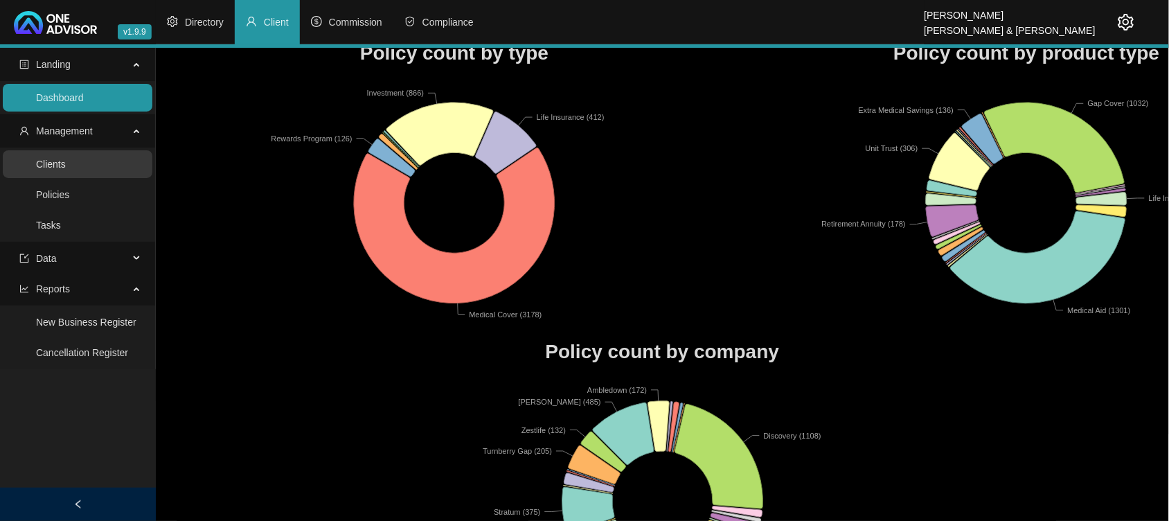
click at [53, 159] on link "Clients" at bounding box center [51, 164] width 30 height 11
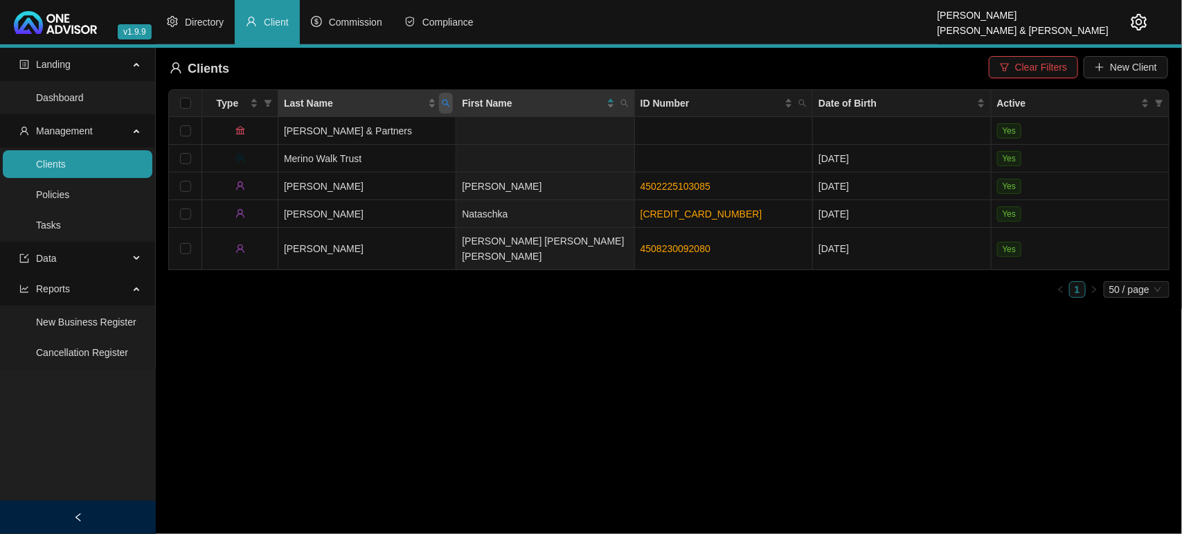
click at [448, 102] on icon "search" at bounding box center [446, 103] width 8 height 8
type input "[PERSON_NAME]"
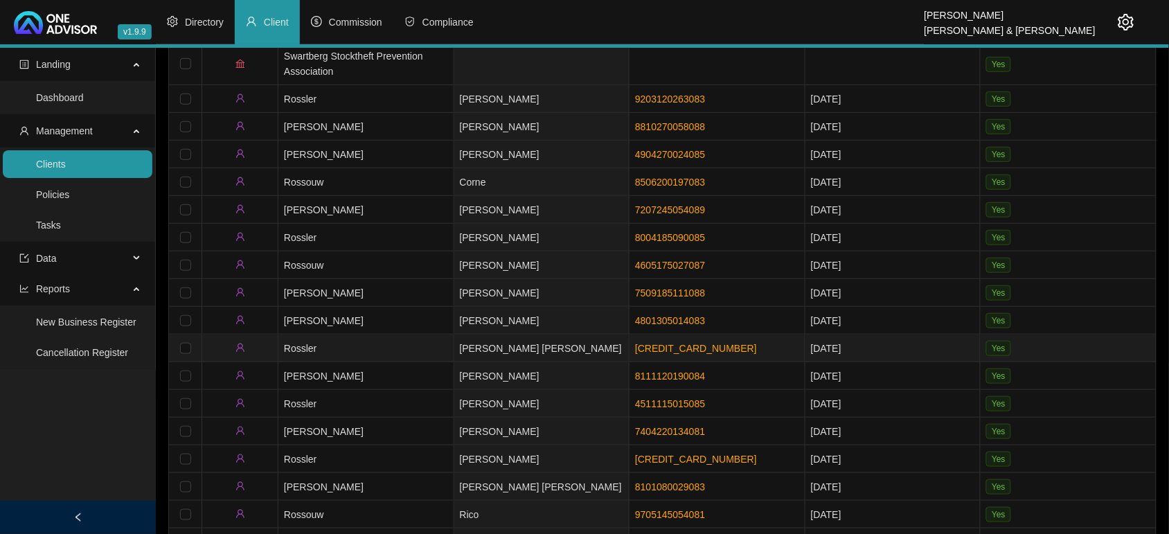
scroll to position [260, 0]
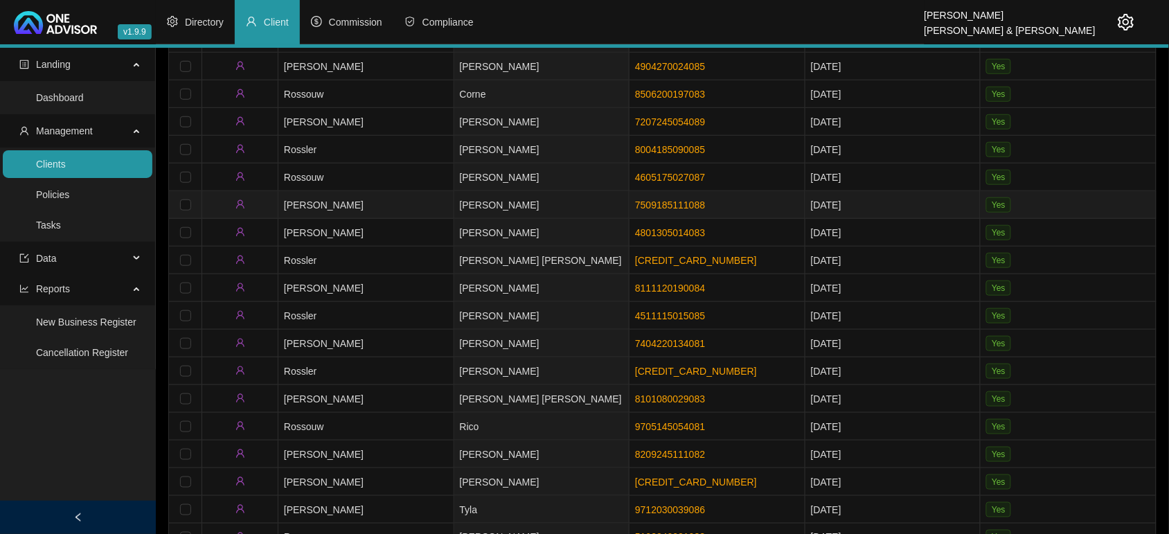
click at [404, 208] on td "[PERSON_NAME]" at bounding box center [366, 205] width 176 height 28
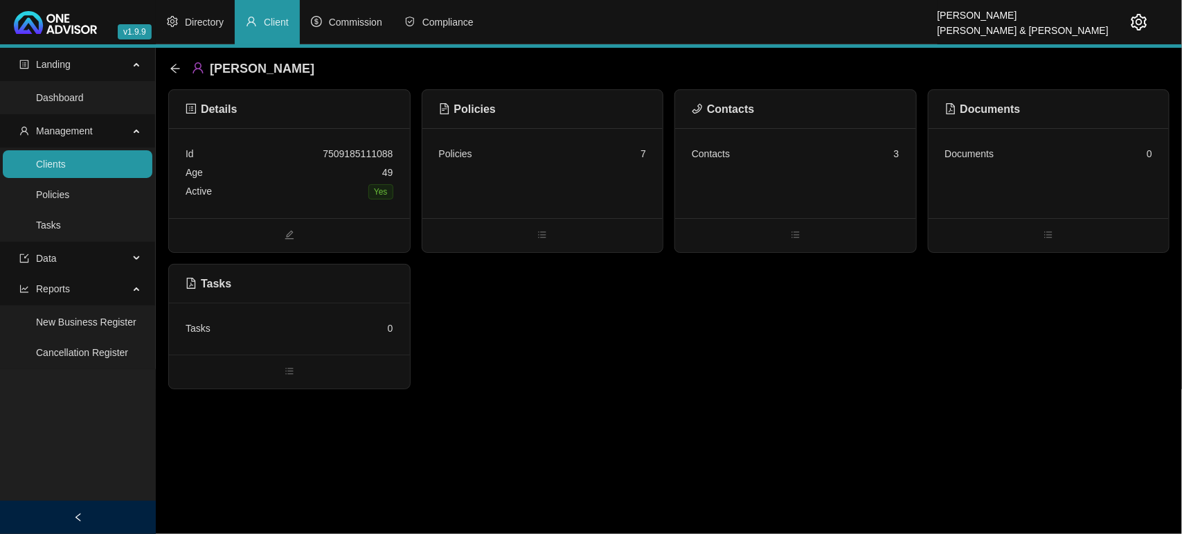
click at [769, 160] on div "Contacts 3" at bounding box center [796, 154] width 208 height 19
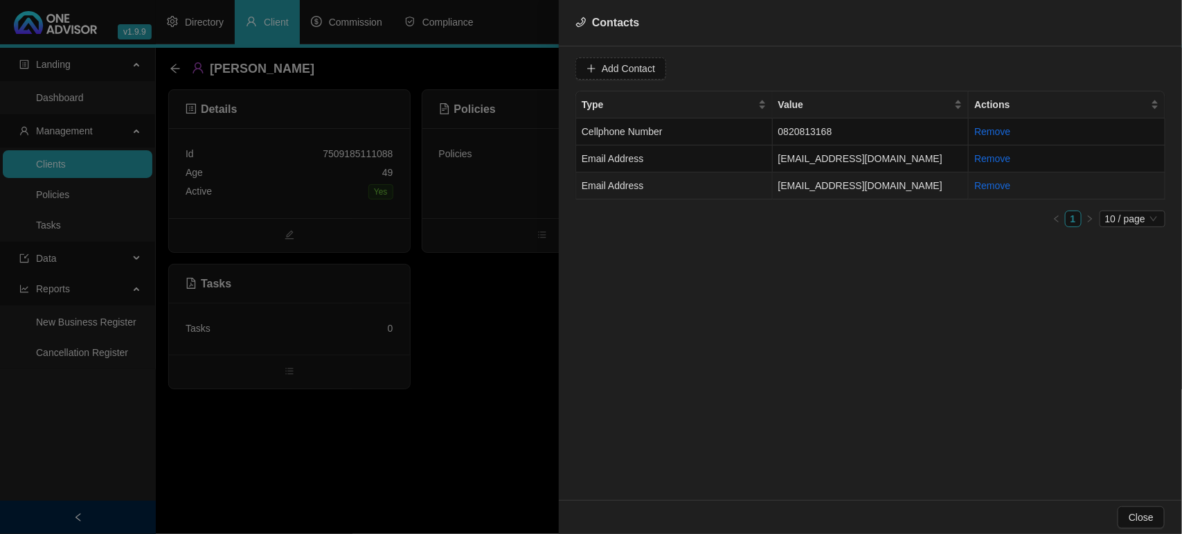
click at [760, 181] on td "Email Address" at bounding box center [674, 185] width 197 height 27
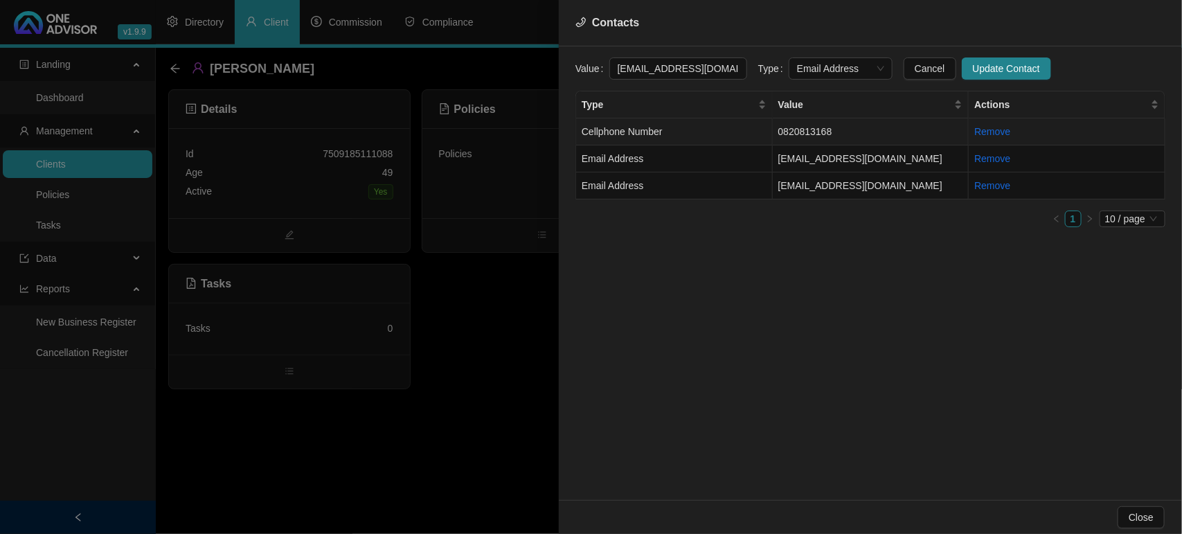
scroll to position [0, 1]
click at [814, 66] on span "Email Address" at bounding box center [840, 68] width 87 height 21
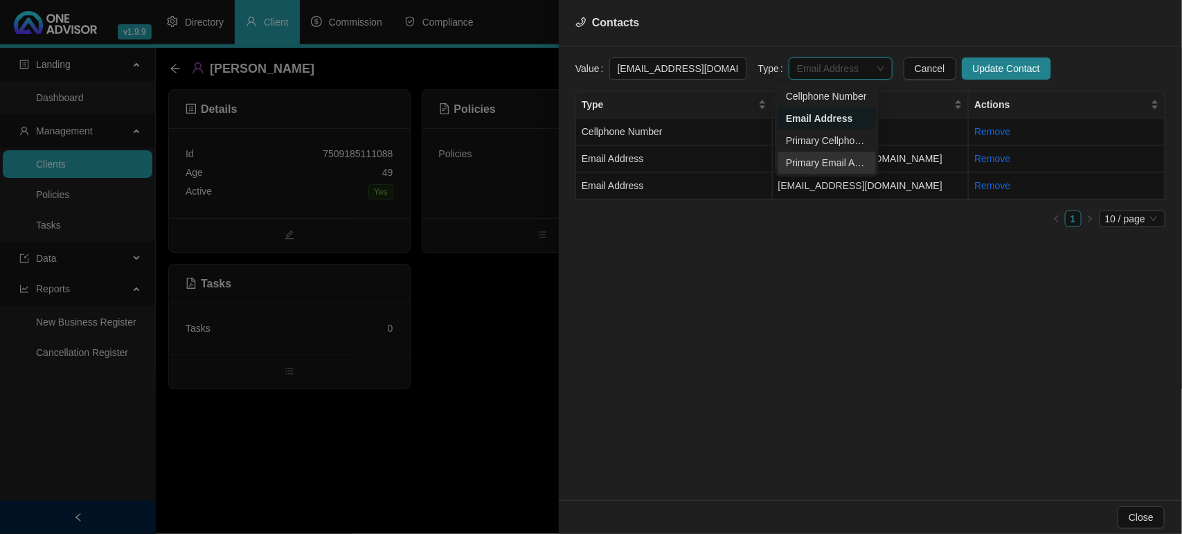
click at [794, 161] on div "Primary Email Address" at bounding box center [827, 162] width 82 height 15
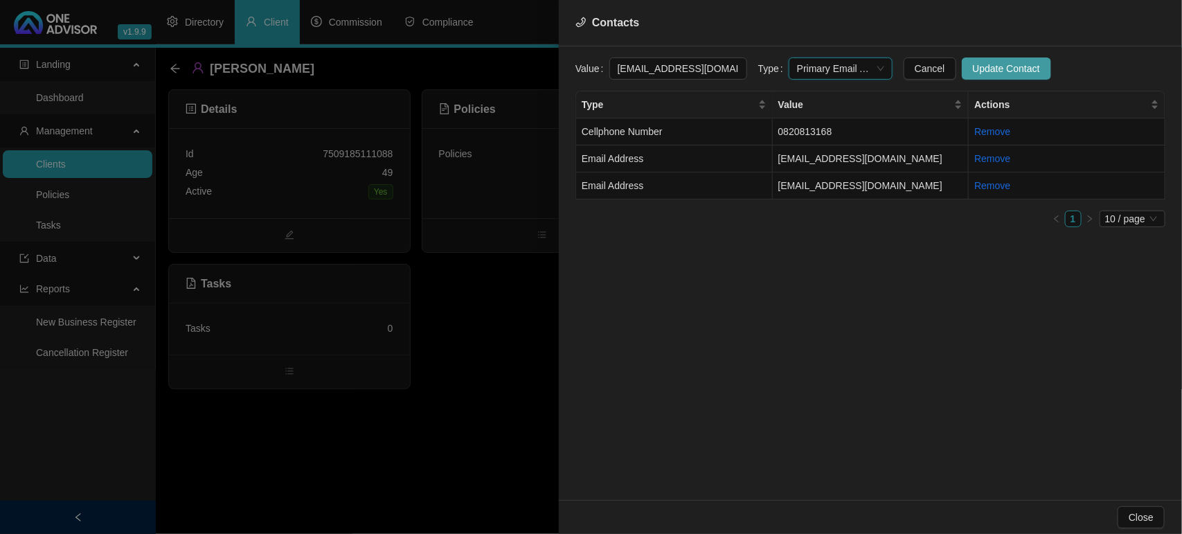
click at [973, 62] on span "Update Contact" at bounding box center [1006, 68] width 67 height 15
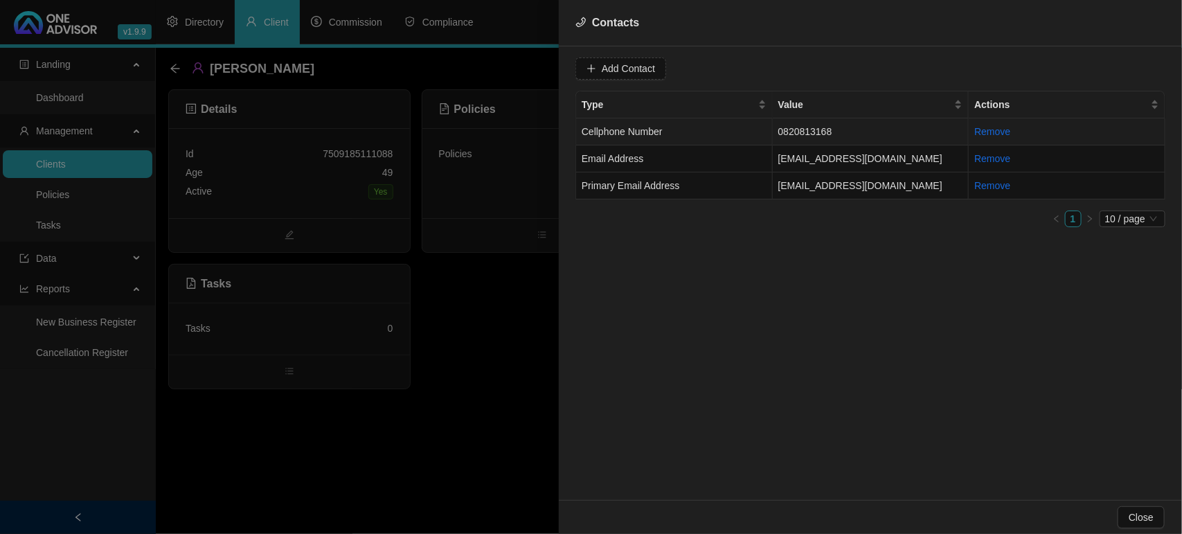
click at [662, 129] on span "Cellphone Number" at bounding box center [622, 131] width 81 height 11
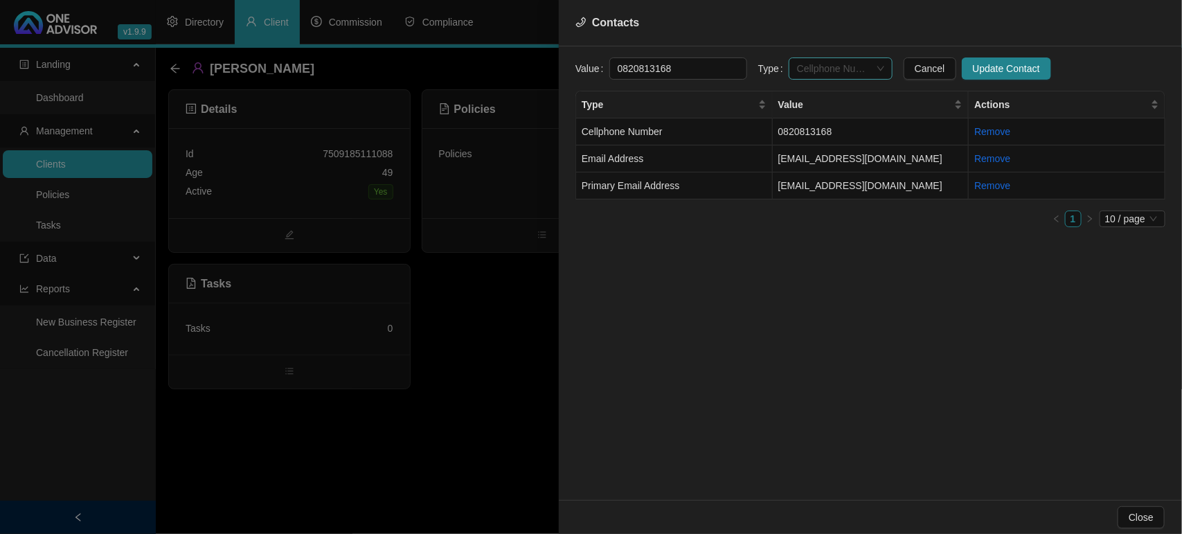
click at [806, 63] on span "Cellphone Number" at bounding box center [840, 68] width 87 height 21
drag, startPoint x: 815, startPoint y: 139, endPoint x: 826, endPoint y: 136, distance: 11.4
click at [815, 140] on div "Primary Cellphone Number" at bounding box center [827, 140] width 82 height 15
click at [973, 73] on span "Update Contact" at bounding box center [1006, 68] width 67 height 15
